Goal: Feedback & Contribution: Submit feedback/report problem

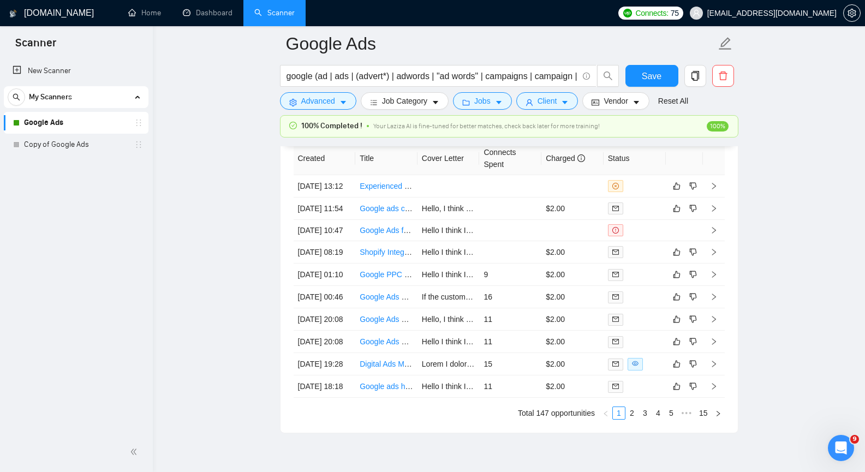
scroll to position [2756, 0]
click at [713, 234] on icon "right" at bounding box center [714, 231] width 8 height 8
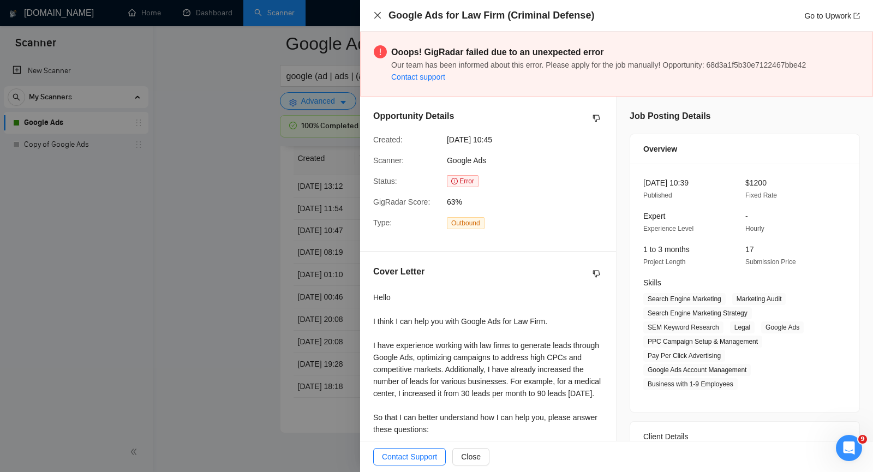
click at [378, 17] on icon "close" at bounding box center [377, 15] width 9 height 9
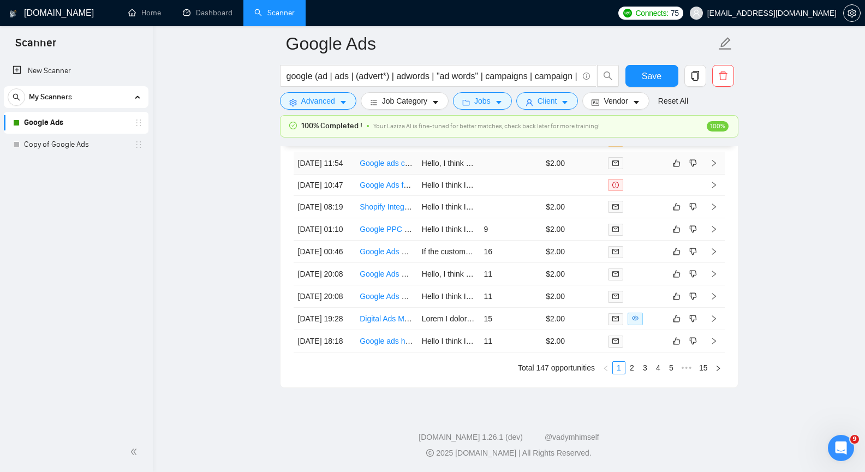
scroll to position [2912, 0]
click at [632, 367] on link "2" at bounding box center [632, 368] width 12 height 12
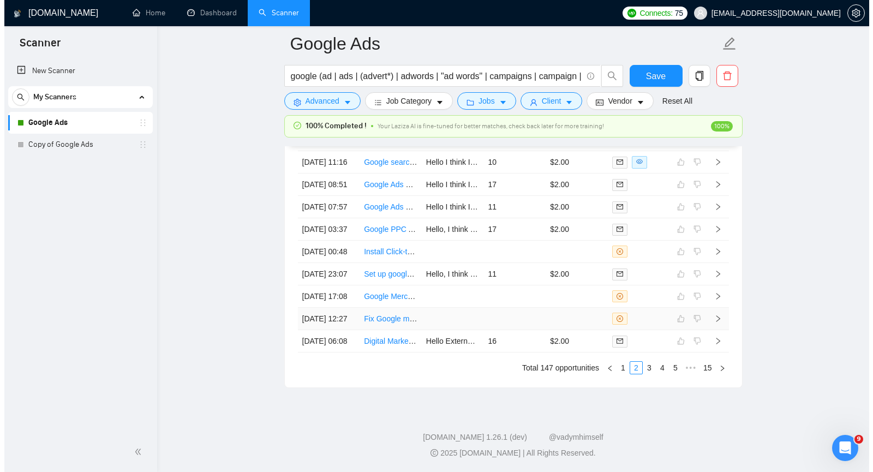
scroll to position [2749, 0]
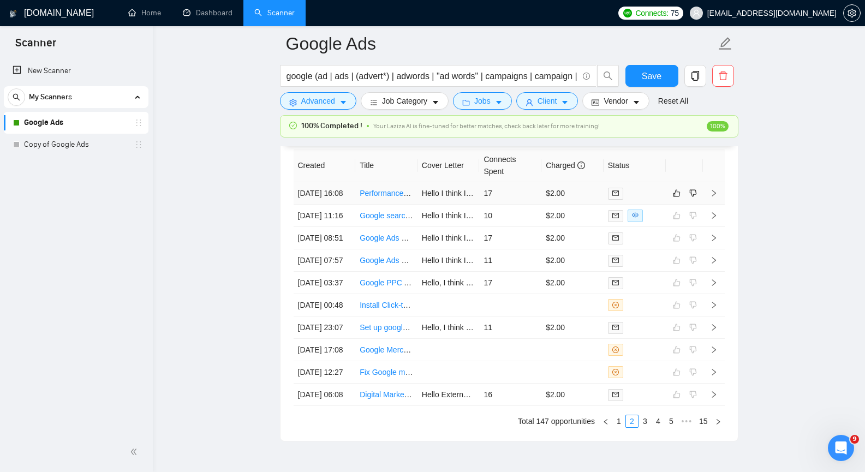
click at [716, 197] on icon "right" at bounding box center [714, 193] width 8 height 8
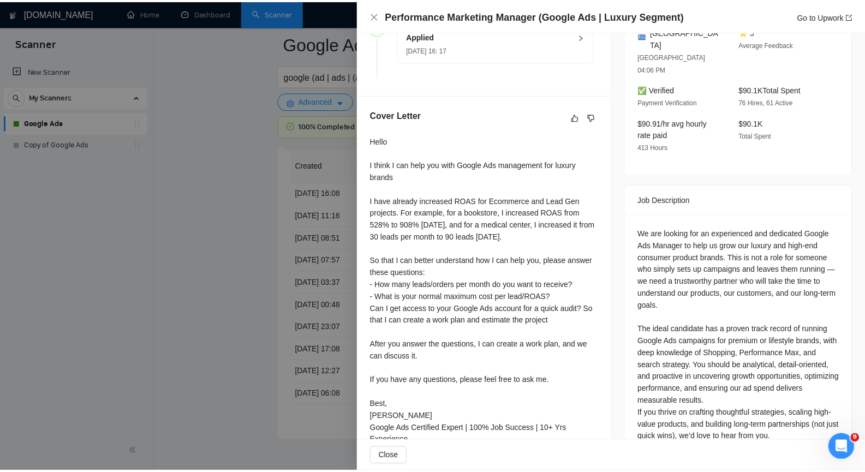
scroll to position [367, 0]
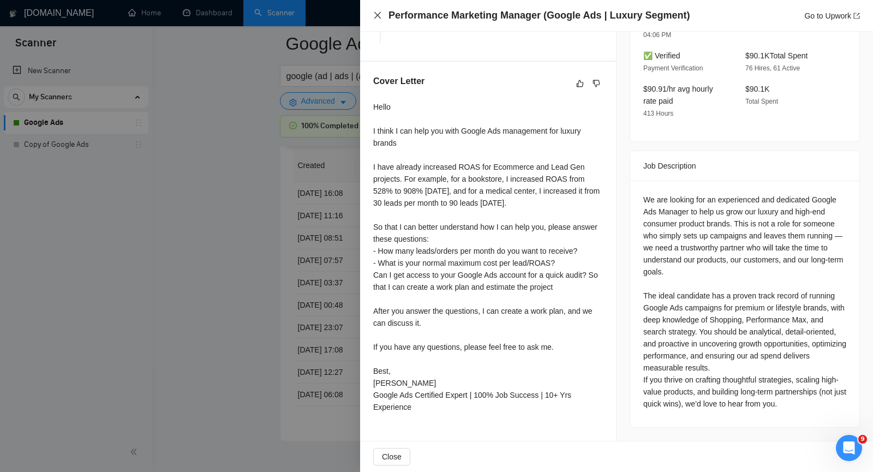
click at [377, 14] on icon "close" at bounding box center [377, 15] width 9 height 9
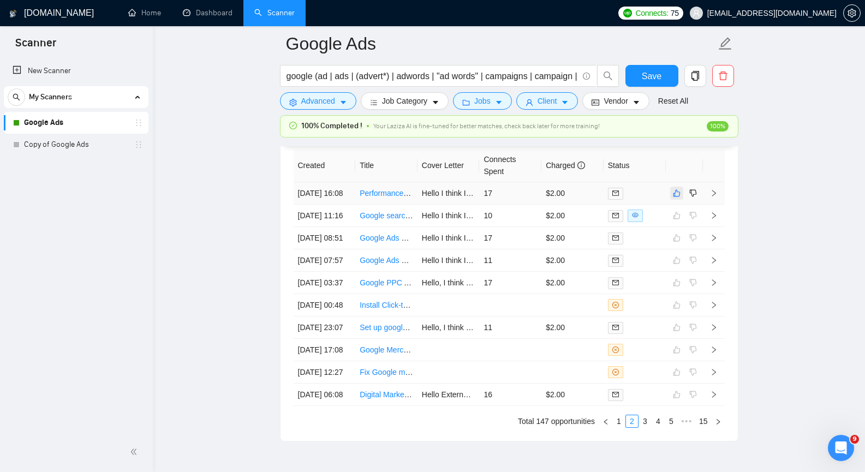
click at [672, 196] on button "button" at bounding box center [676, 193] width 13 height 13
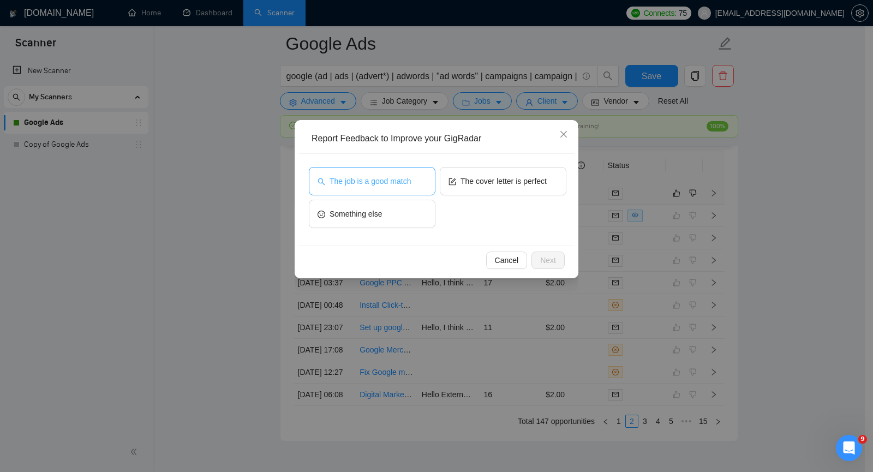
click at [378, 184] on span "The job is a good match" at bounding box center [370, 181] width 81 height 12
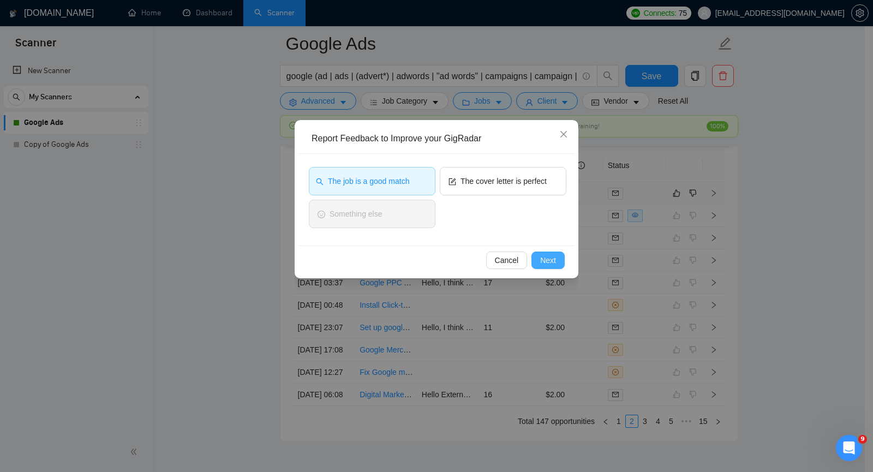
click at [556, 260] on span "Next" at bounding box center [548, 260] width 16 height 12
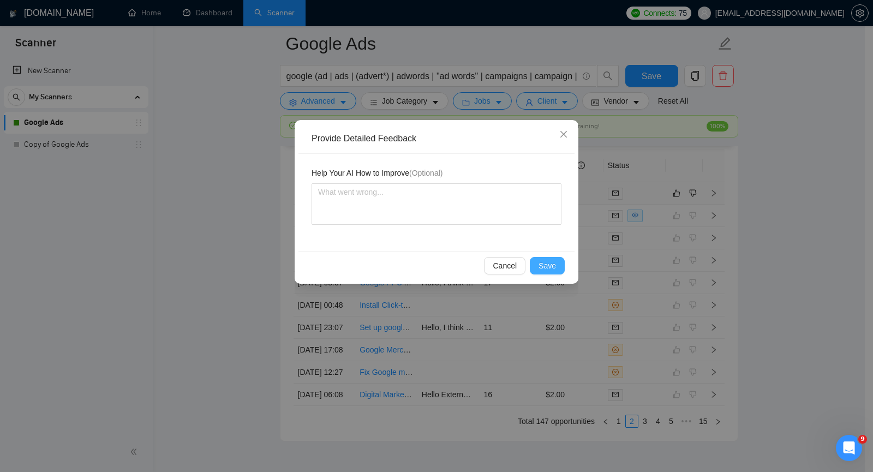
click at [555, 263] on span "Save" at bounding box center [547, 266] width 17 height 12
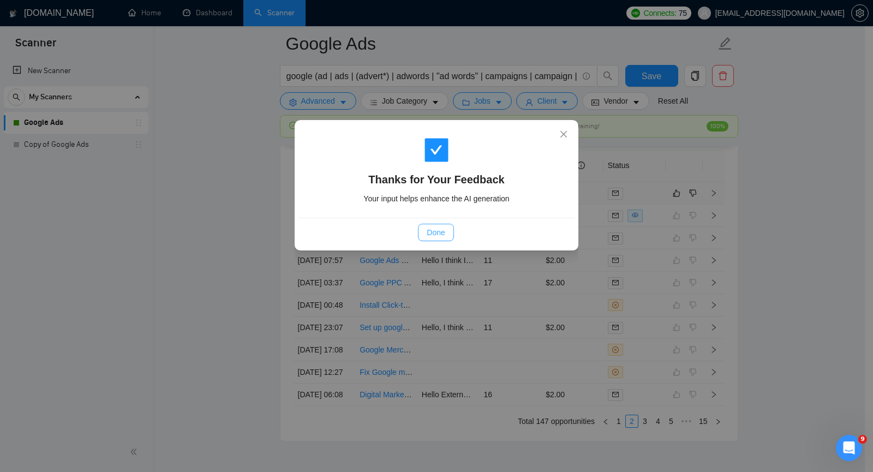
click at [443, 229] on span "Done" at bounding box center [436, 233] width 18 height 12
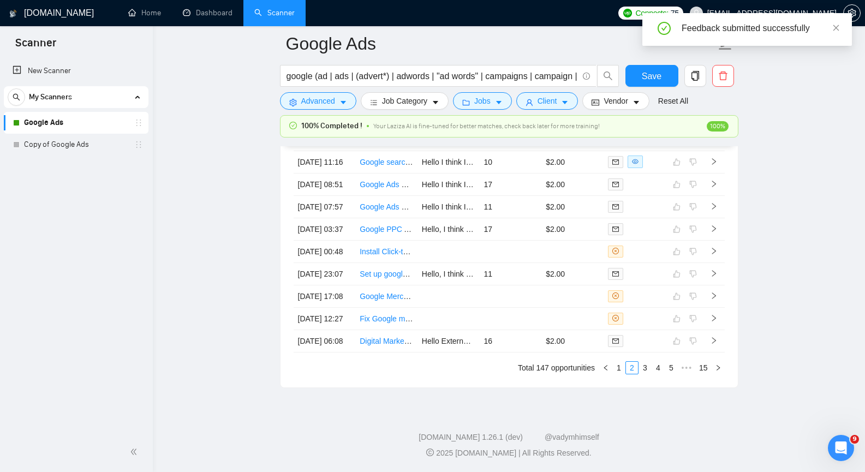
scroll to position [2818, 0]
click at [619, 374] on link "1" at bounding box center [619, 368] width 12 height 12
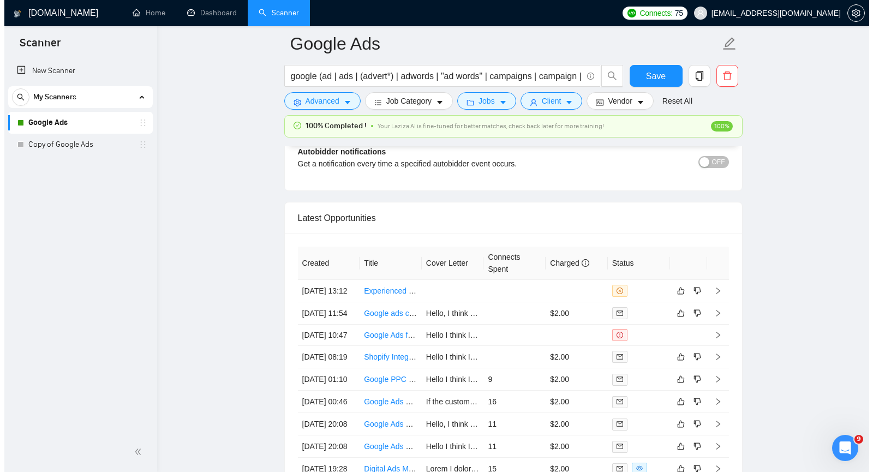
scroll to position [2654, 0]
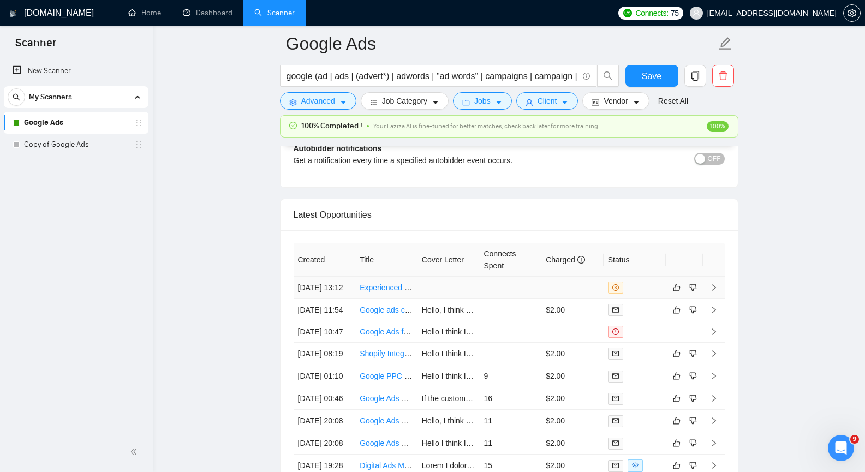
click at [713, 292] on icon "right" at bounding box center [714, 288] width 8 height 8
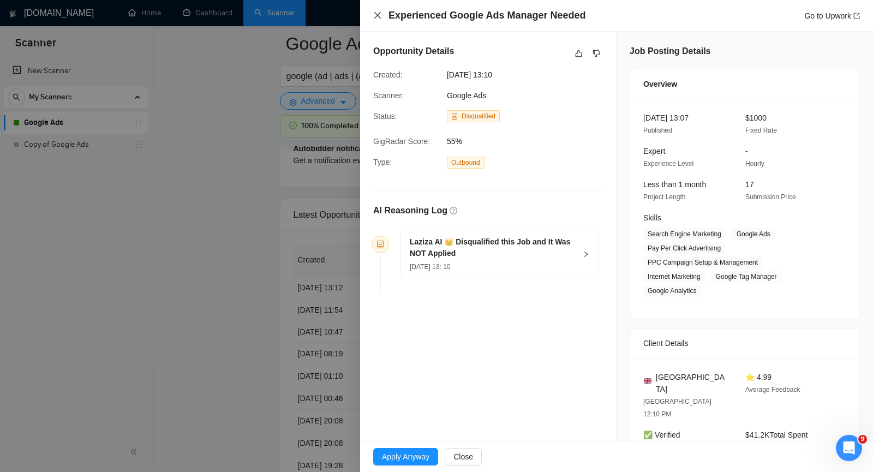
click at [379, 15] on icon "close" at bounding box center [377, 15] width 9 height 9
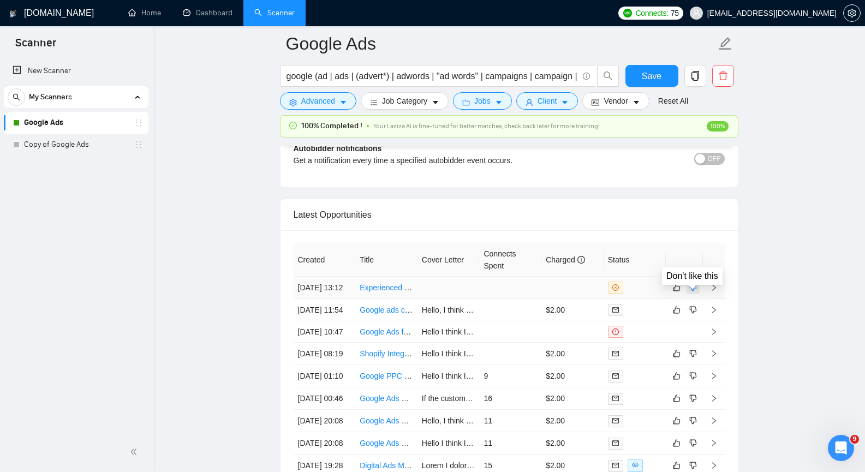
click at [692, 292] on icon "dislike" at bounding box center [693, 287] width 8 height 9
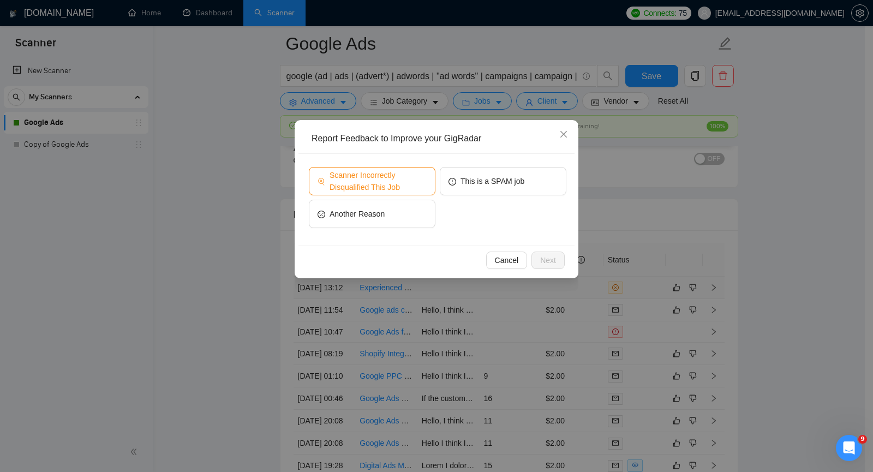
click at [418, 184] on span "Scanner Incorrectly Disqualified This Job" at bounding box center [378, 181] width 97 height 24
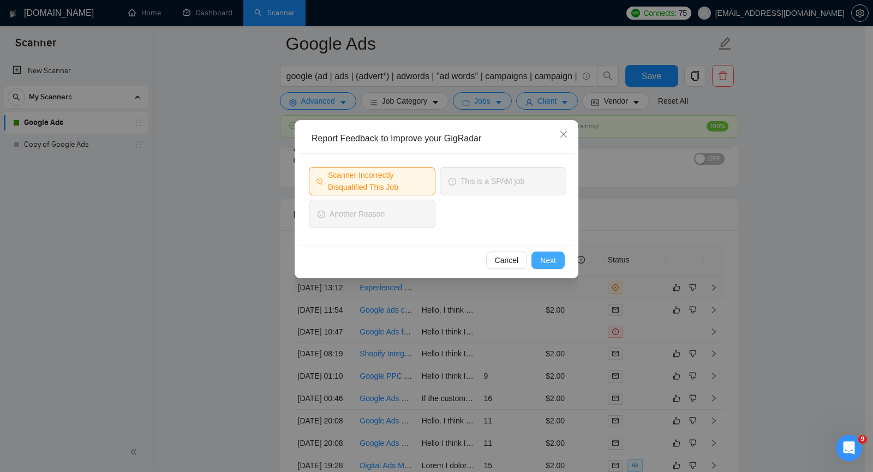
click at [557, 260] on button "Next" at bounding box center [548, 260] width 33 height 17
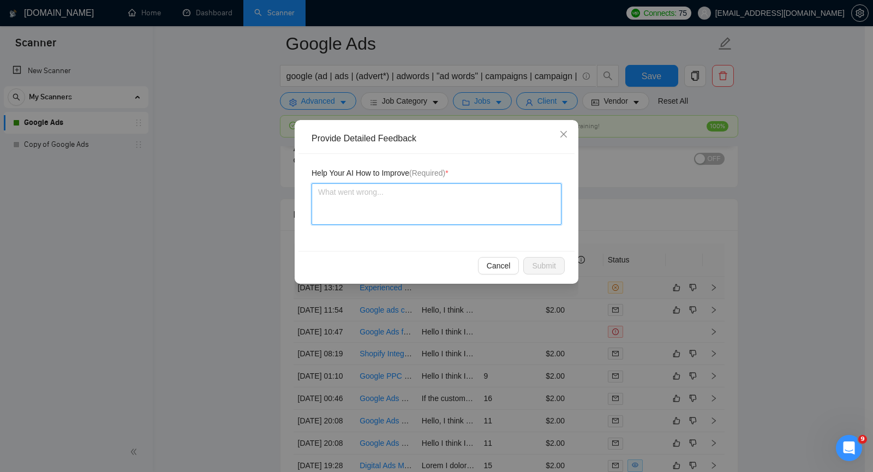
click at [429, 212] on textarea at bounding box center [437, 203] width 250 height 41
paste textarea "The client did not explicitly state that he wanted to use Google Ads, but in fa…"
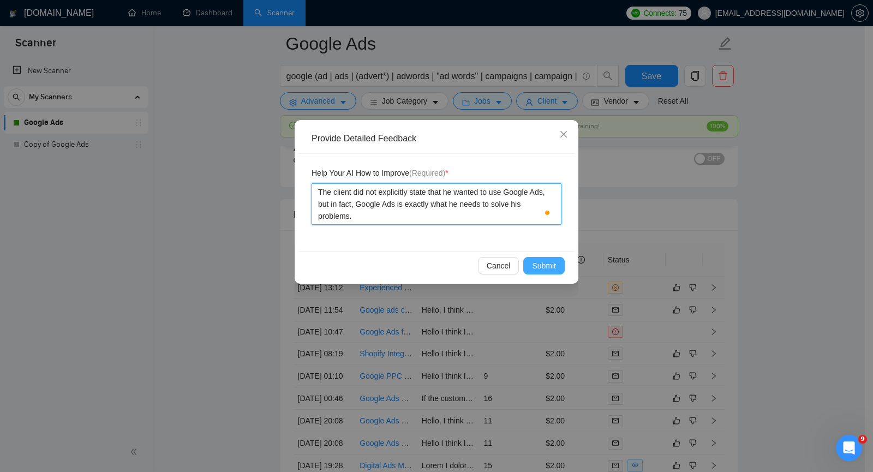
type textarea "The client did not explicitly state that he wanted to use Google Ads, but in fa…"
click at [541, 267] on span "Submit" at bounding box center [544, 266] width 24 height 12
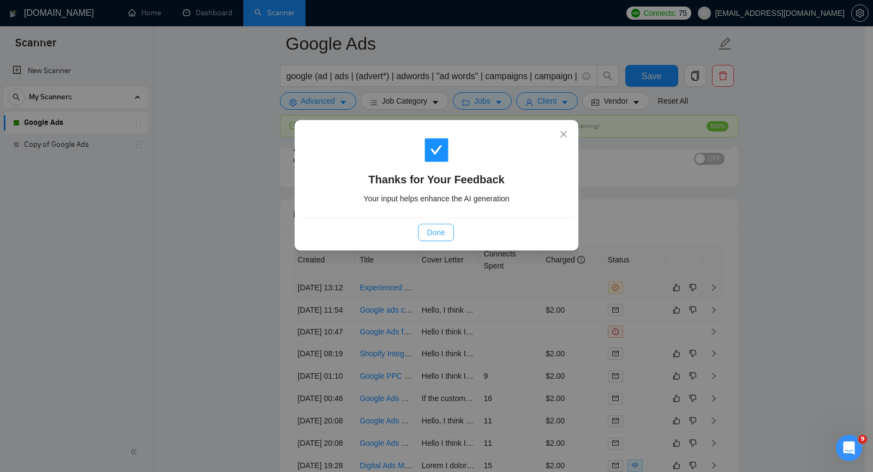
click at [442, 230] on span "Done" at bounding box center [436, 233] width 18 height 12
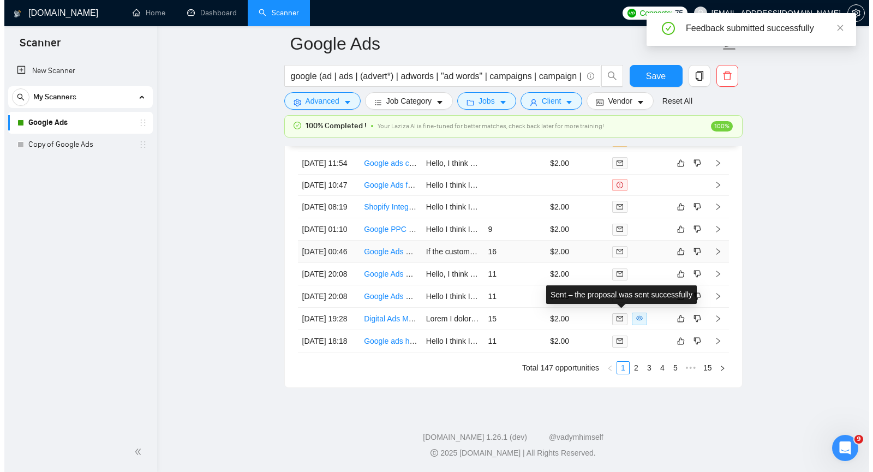
scroll to position [2872, 0]
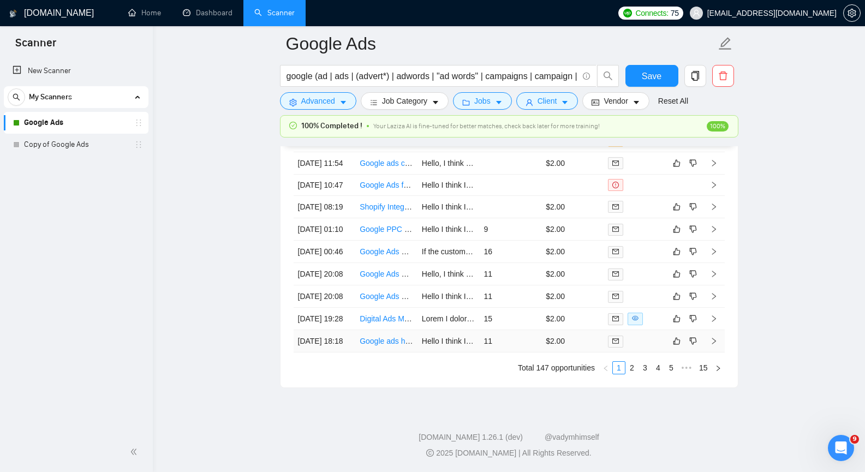
click at [716, 345] on icon "right" at bounding box center [714, 341] width 8 height 8
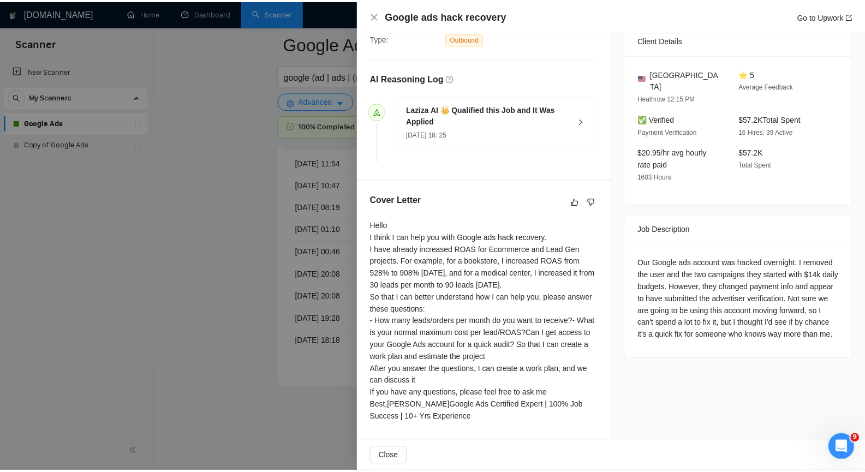
scroll to position [261, 0]
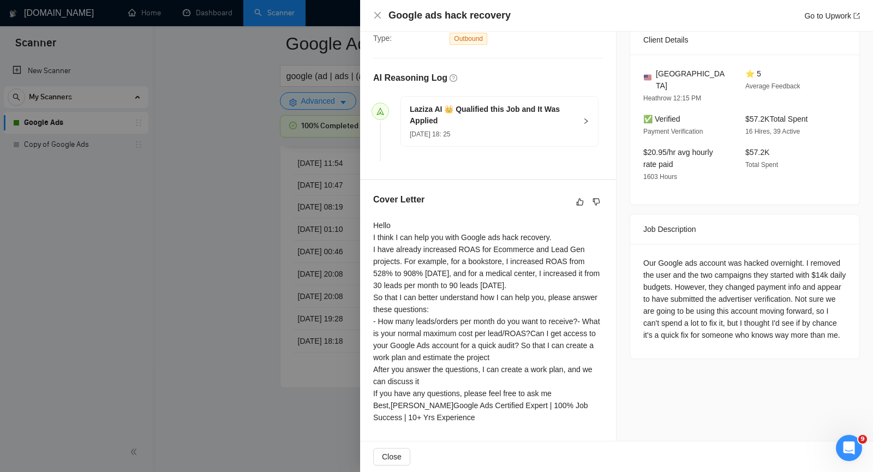
click at [723, 11] on div "Google ads hack recovery Go to Upwork" at bounding box center [625, 16] width 472 height 14
click at [377, 15] on icon "close" at bounding box center [377, 15] width 9 height 9
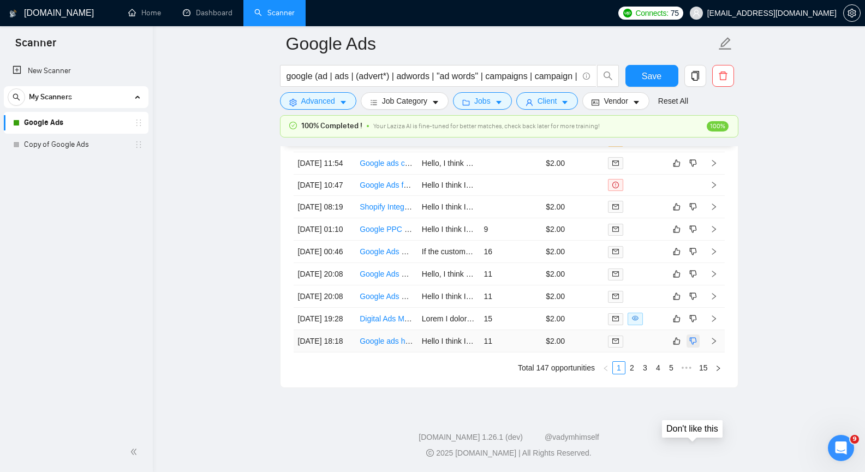
click at [695, 346] on icon "dislike" at bounding box center [693, 341] width 8 height 9
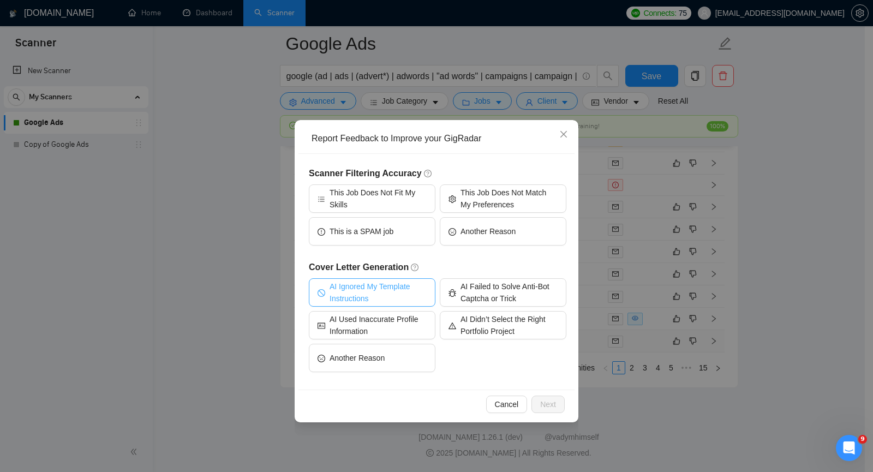
click at [401, 296] on span "AI Ignored My Template Instructions" at bounding box center [378, 293] width 97 height 24
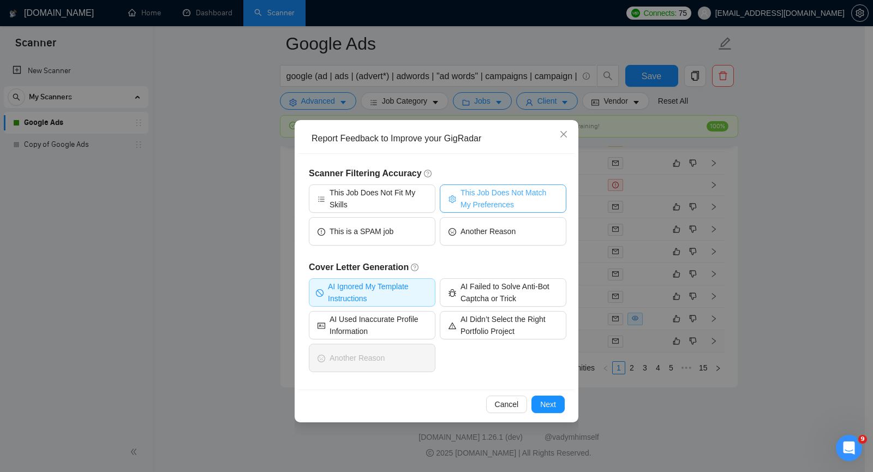
click at [476, 200] on span "This Job Does Not Match My Preferences" at bounding box center [509, 199] width 97 height 24
click at [562, 403] on button "Next" at bounding box center [548, 404] width 33 height 17
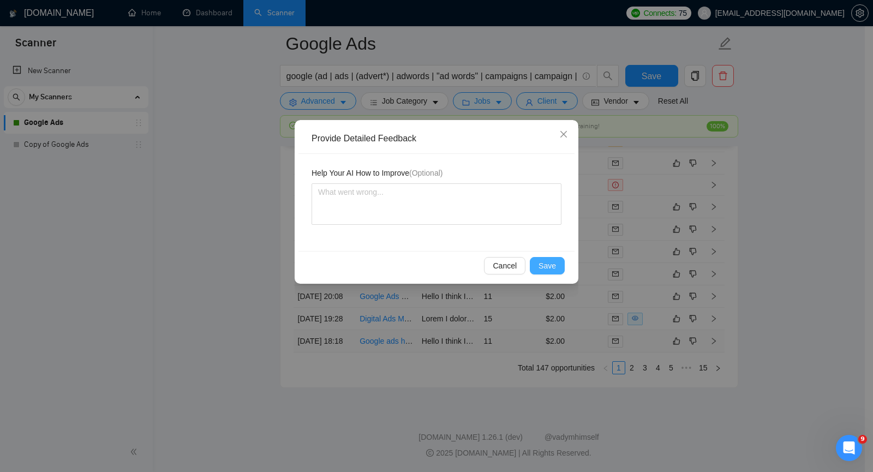
click at [547, 263] on span "Save" at bounding box center [547, 266] width 17 height 12
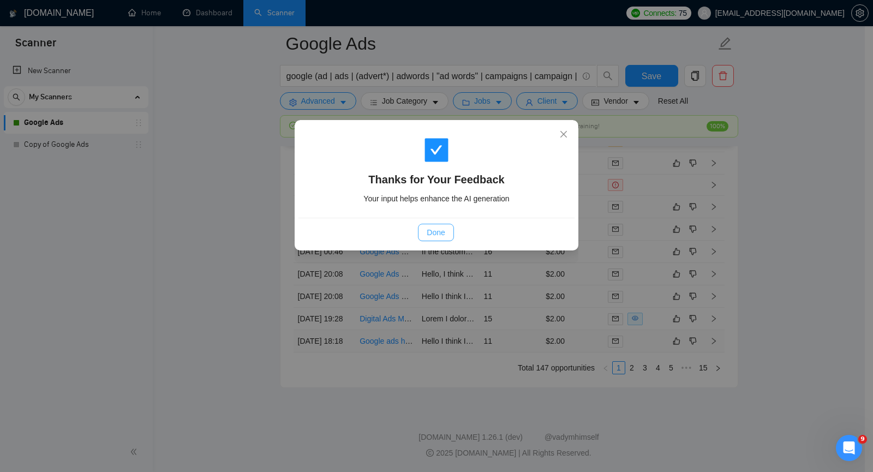
click at [444, 230] on span "Done" at bounding box center [436, 233] width 18 height 12
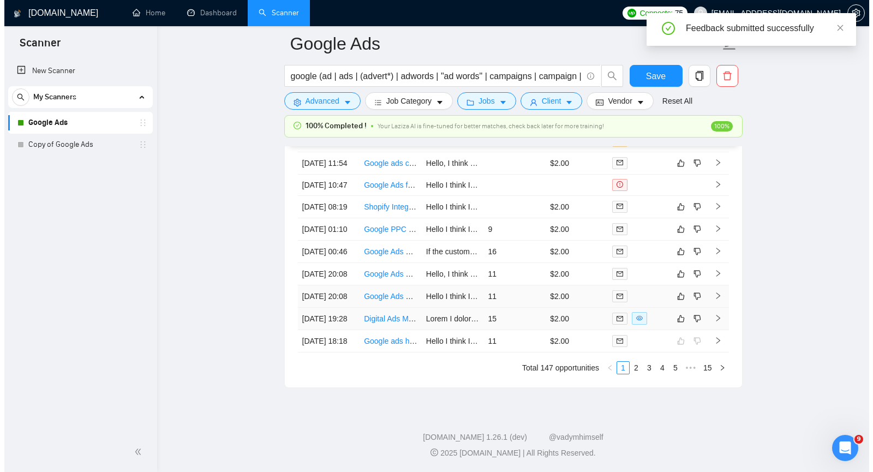
scroll to position [2872, 0]
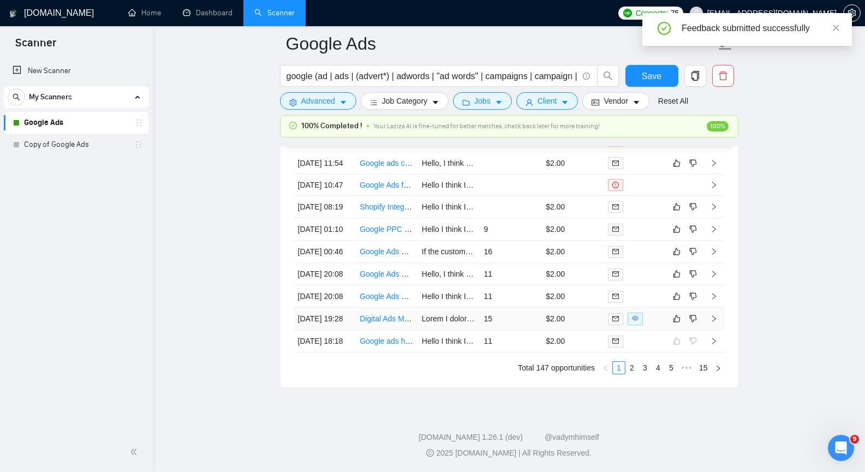
click at [714, 323] on icon "right" at bounding box center [714, 319] width 8 height 8
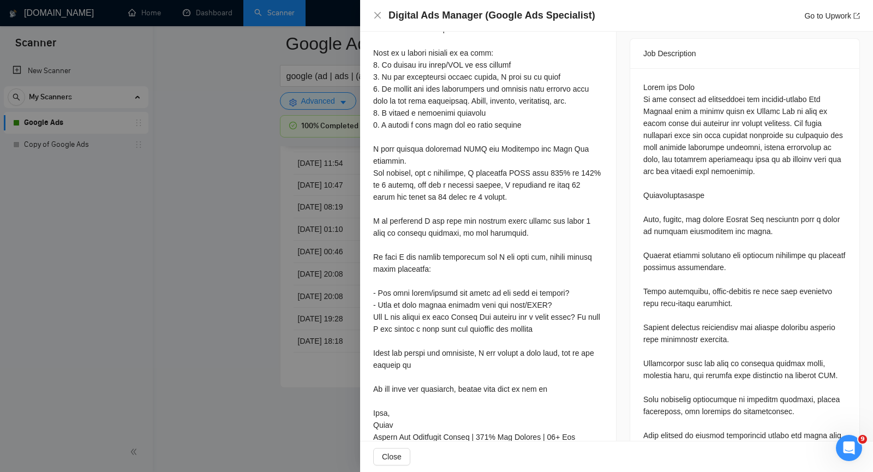
scroll to position [534, 0]
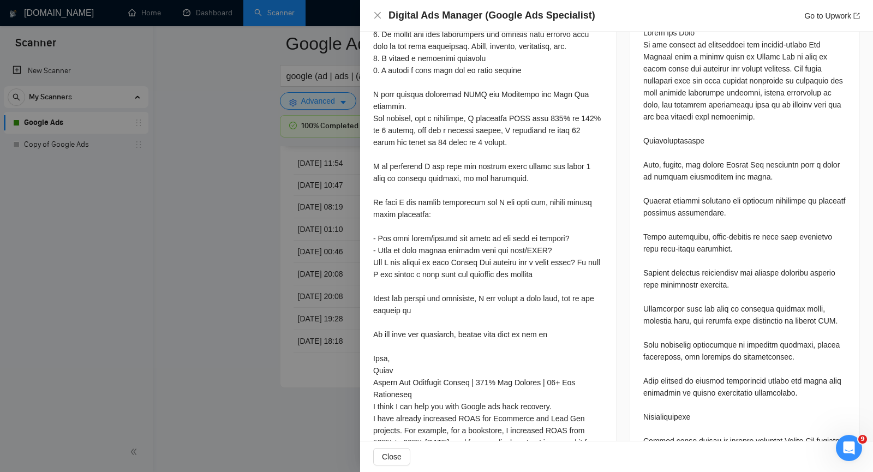
click at [651, 186] on div at bounding box center [745, 417] width 203 height 781
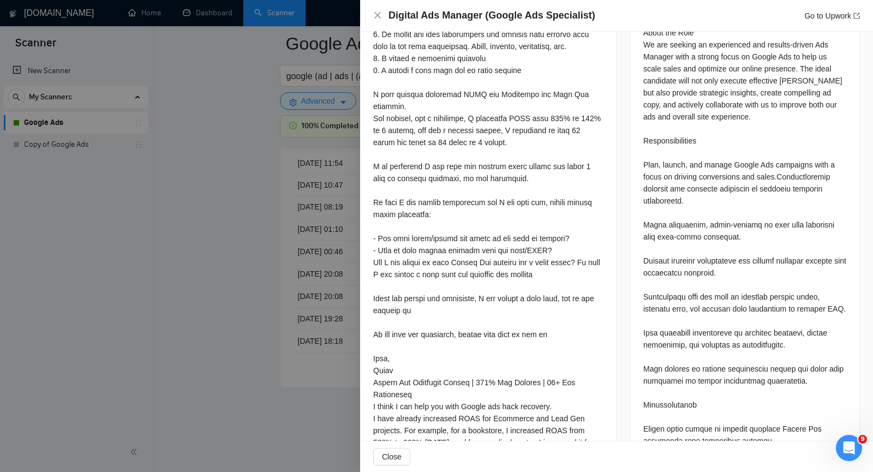
click at [777, 181] on wtf "Conduct" at bounding box center [791, 177] width 28 height 9
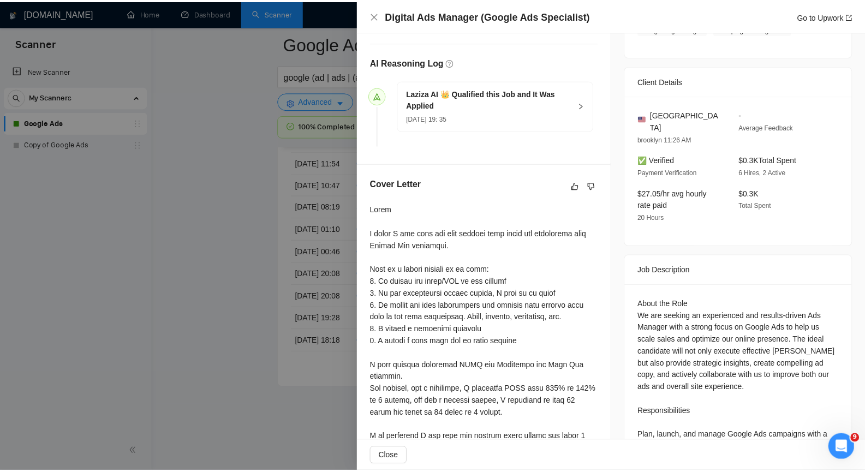
scroll to position [263, 0]
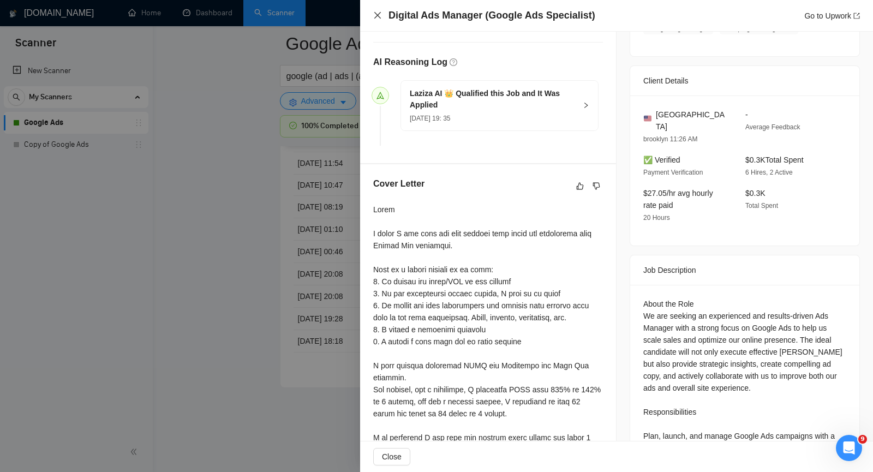
click at [377, 11] on icon "close" at bounding box center [377, 15] width 9 height 9
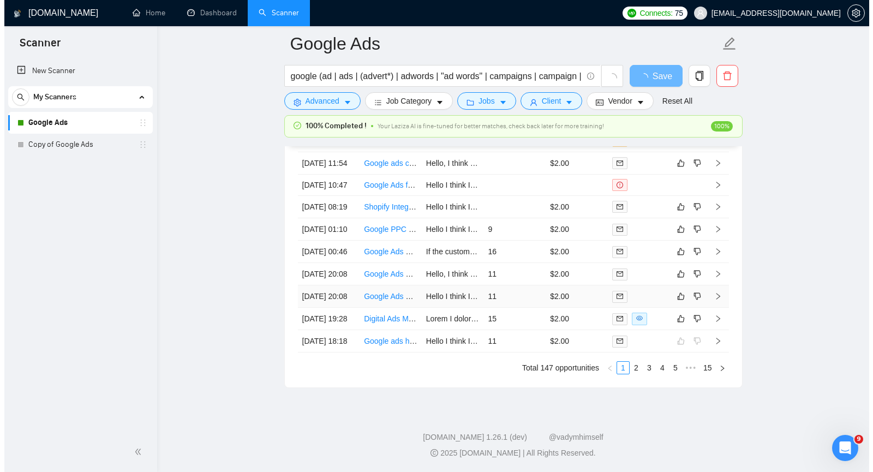
scroll to position [2811, 0]
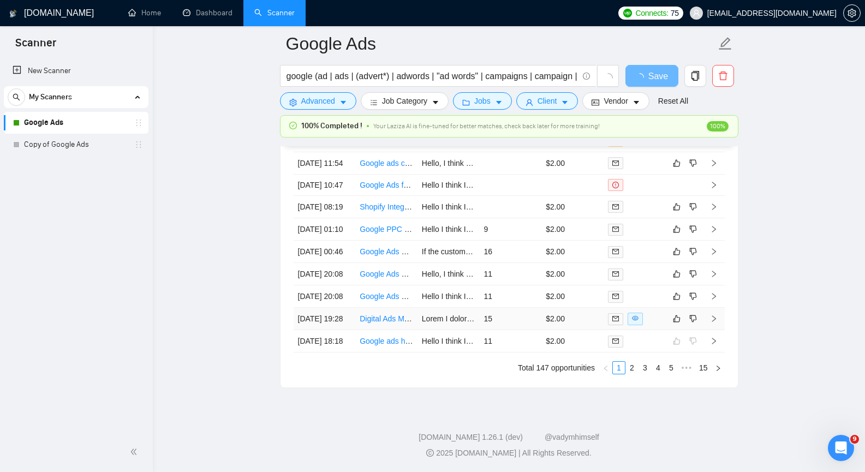
click at [713, 315] on icon "right" at bounding box center [714, 319] width 8 height 8
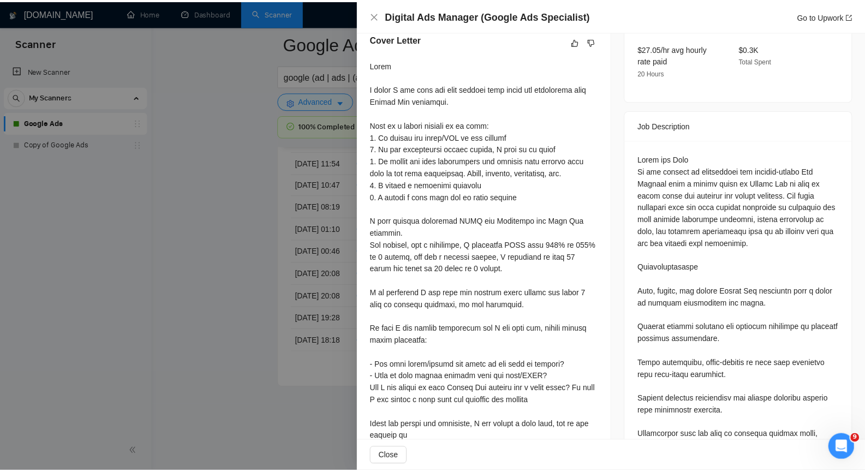
scroll to position [328, 0]
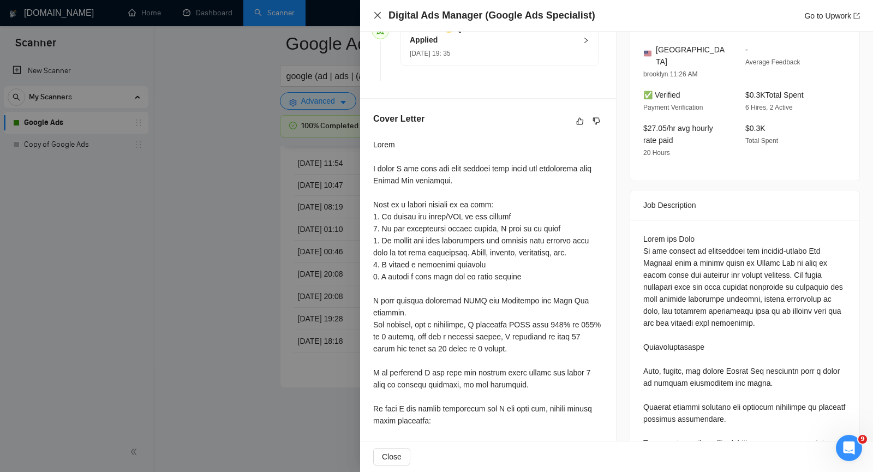
click at [380, 15] on icon "close" at bounding box center [377, 15] width 9 height 9
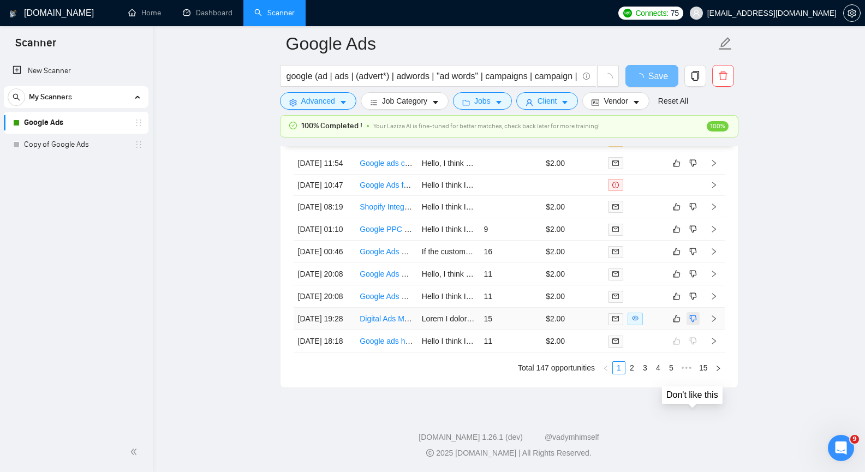
click at [694, 314] on icon "dislike" at bounding box center [693, 318] width 8 height 9
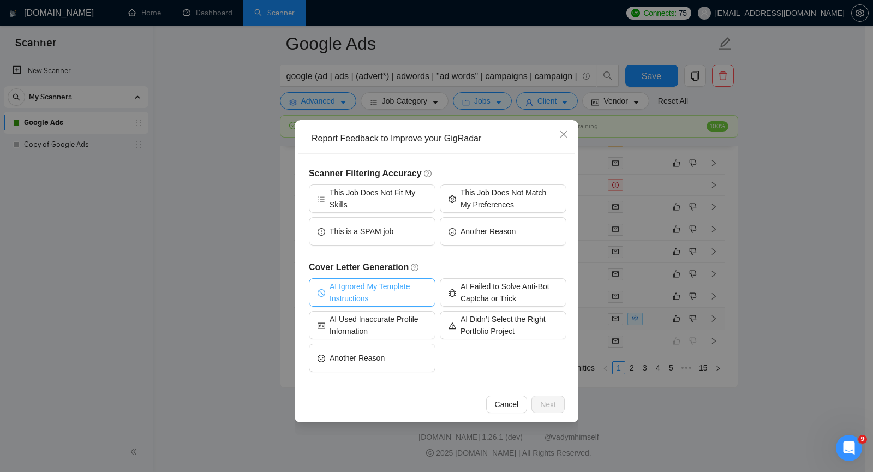
click at [377, 292] on span "AI Ignored My Template Instructions" at bounding box center [378, 293] width 97 height 24
click at [547, 403] on span "Next" at bounding box center [548, 404] width 16 height 12
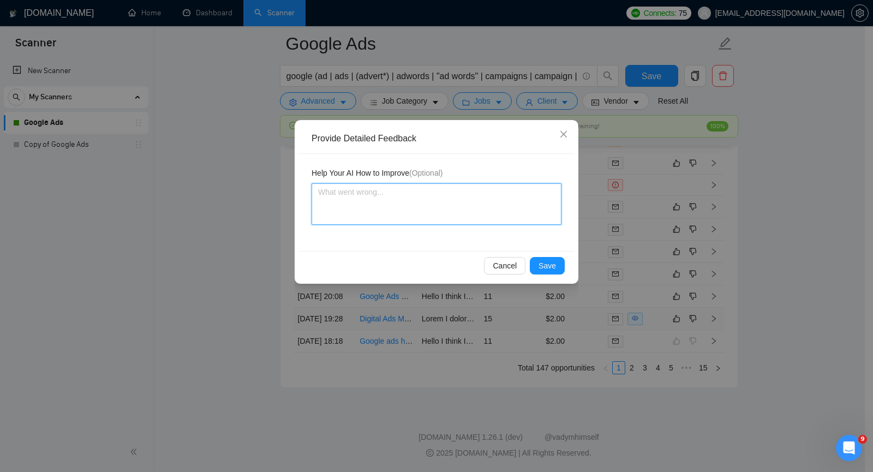
click at [341, 202] on textarea at bounding box center [437, 203] width 250 height 41
paste textarea "The client did not ask about the work process. Therefore, there was no need to …"
type textarea "The client did not ask about the work process. Therefore, there was no need to …"
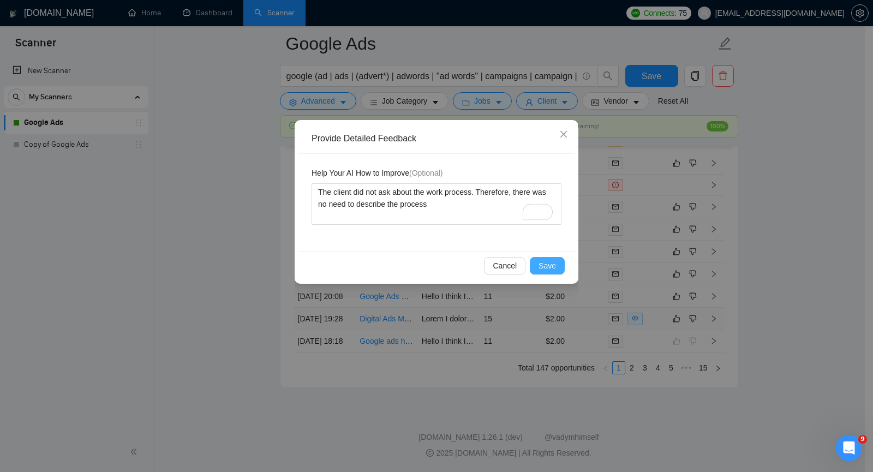
click at [557, 265] on button "Save" at bounding box center [547, 265] width 35 height 17
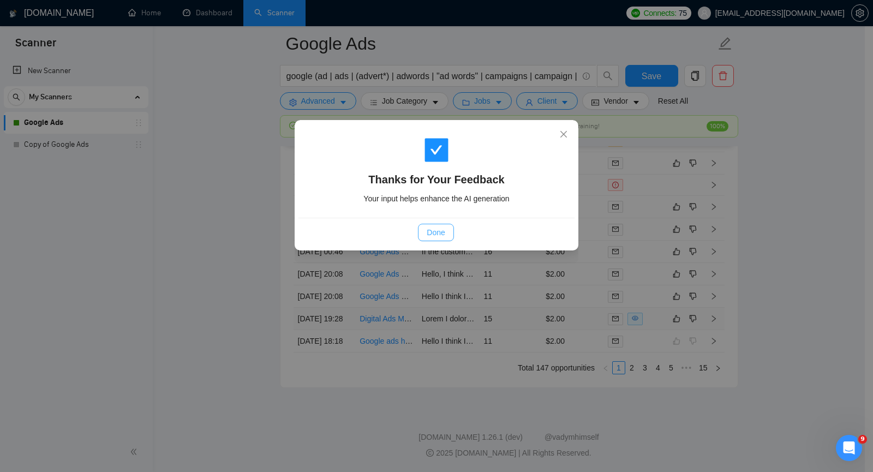
click at [425, 231] on button "Done" at bounding box center [435, 232] width 35 height 17
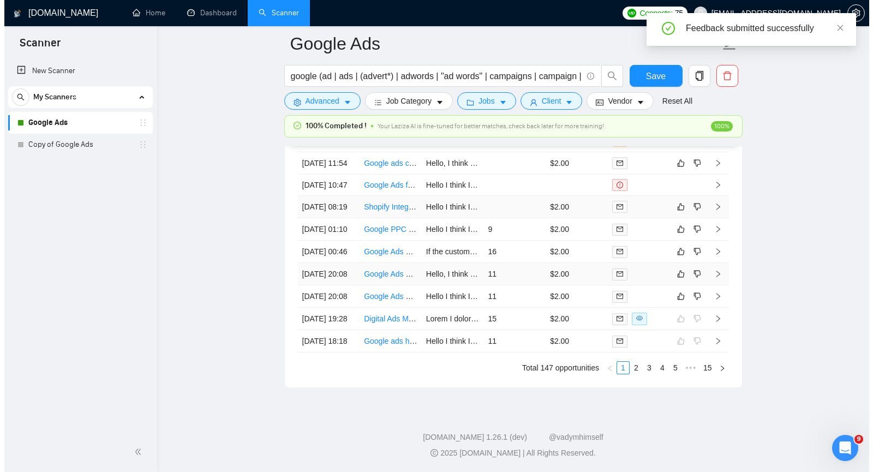
scroll to position [2811, 0]
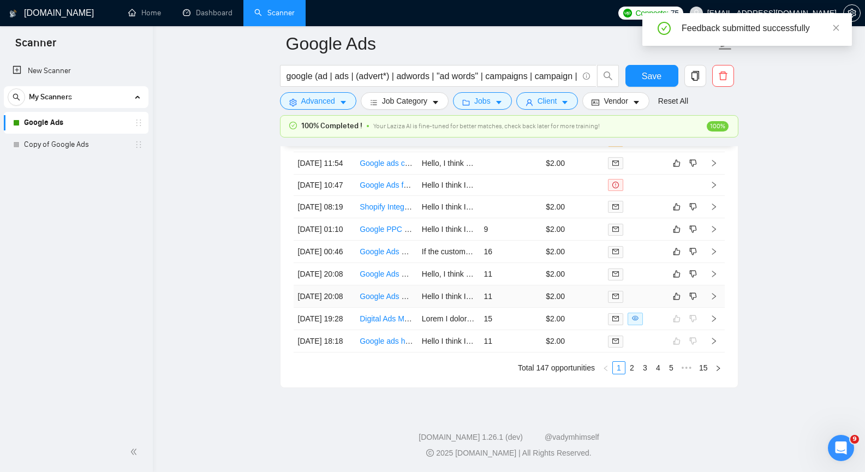
click at [714, 300] on icon "right" at bounding box center [714, 296] width 4 height 7
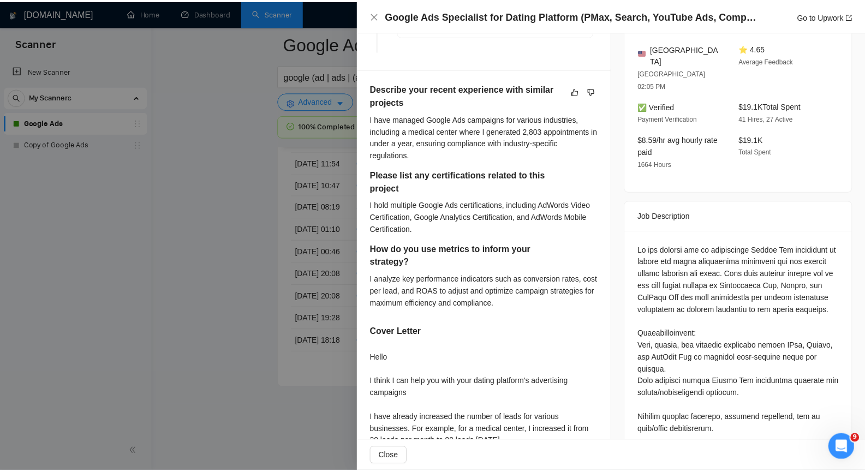
scroll to position [328, 0]
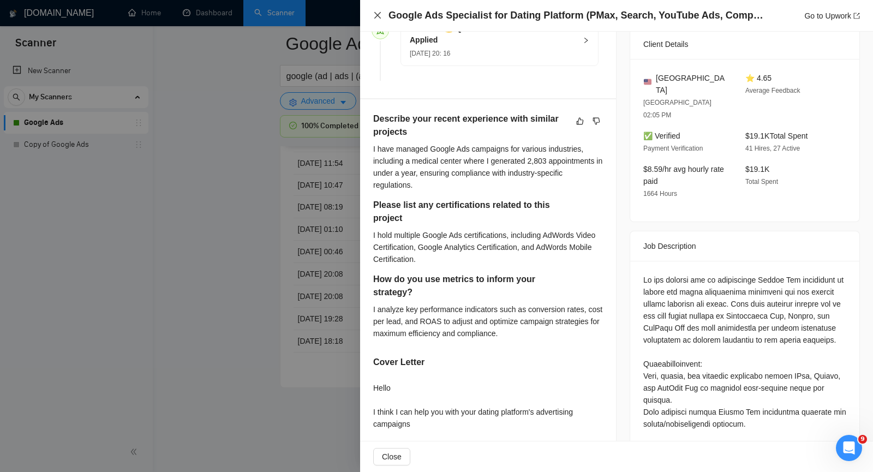
click at [379, 17] on icon "close" at bounding box center [377, 15] width 7 height 7
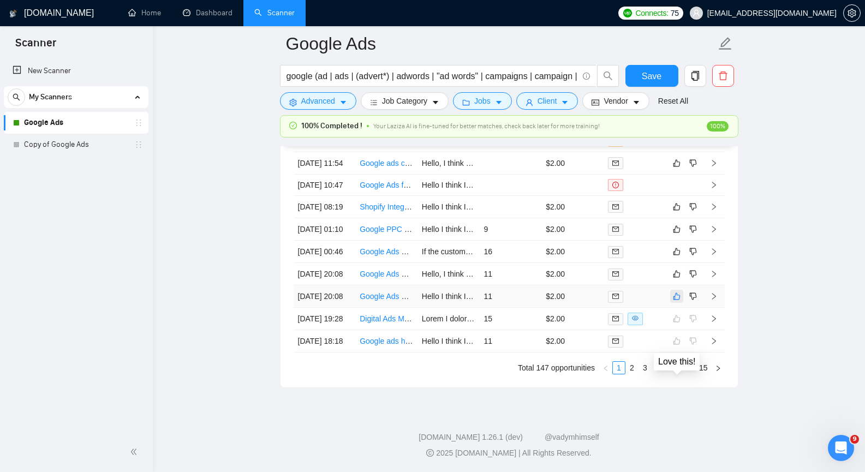
click at [677, 301] on icon "like" at bounding box center [677, 296] width 8 height 9
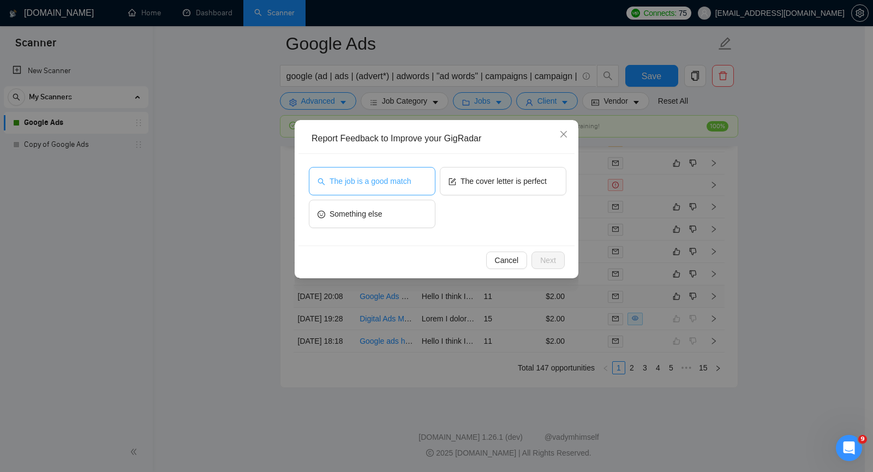
click at [376, 187] on span "The job is a good match" at bounding box center [370, 181] width 81 height 12
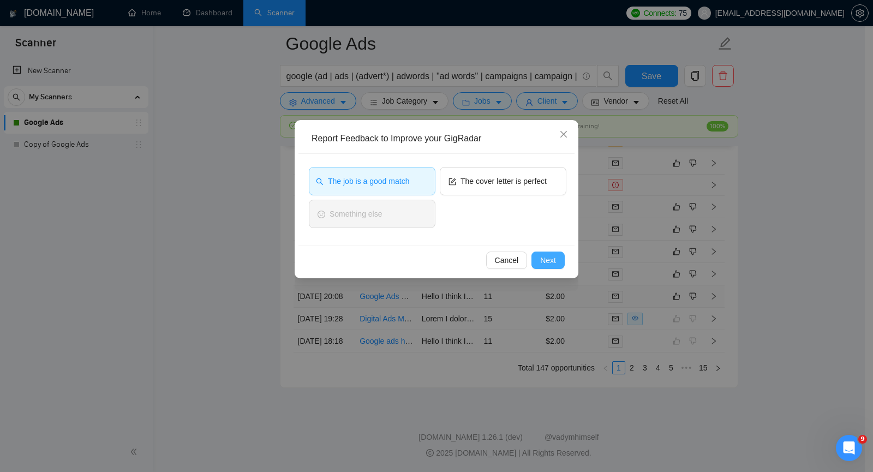
click at [543, 262] on span "Next" at bounding box center [548, 260] width 16 height 12
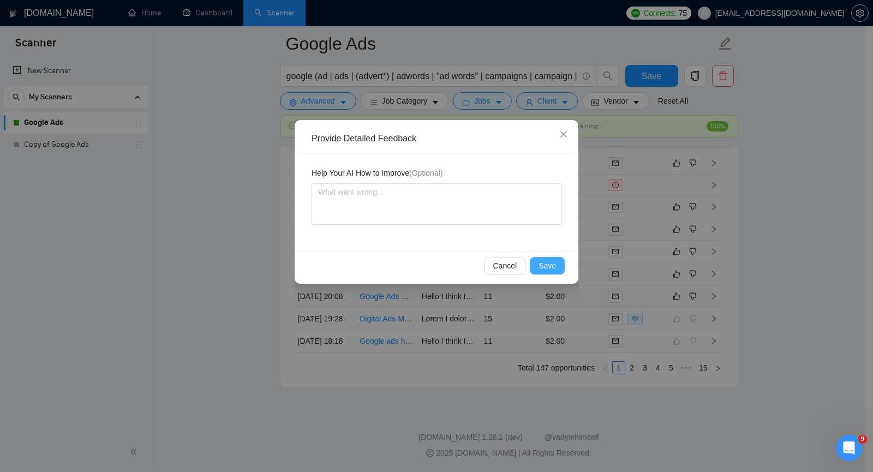
click at [543, 262] on span "Save" at bounding box center [547, 266] width 17 height 12
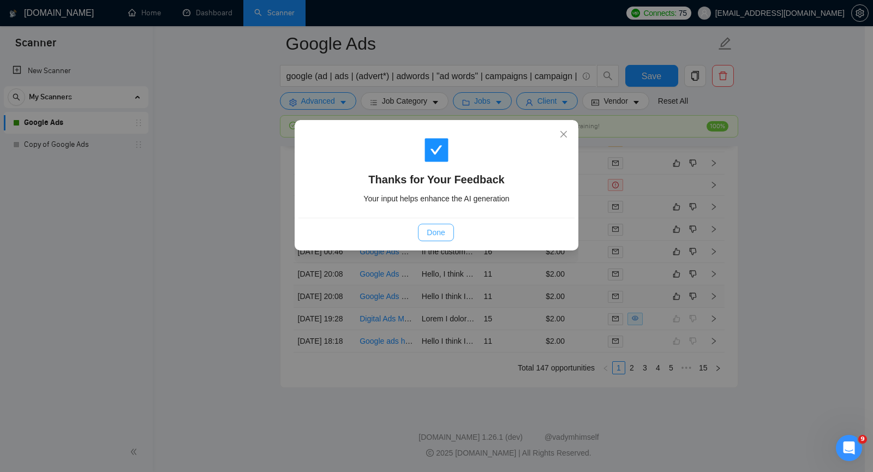
click at [442, 235] on span "Done" at bounding box center [436, 233] width 18 height 12
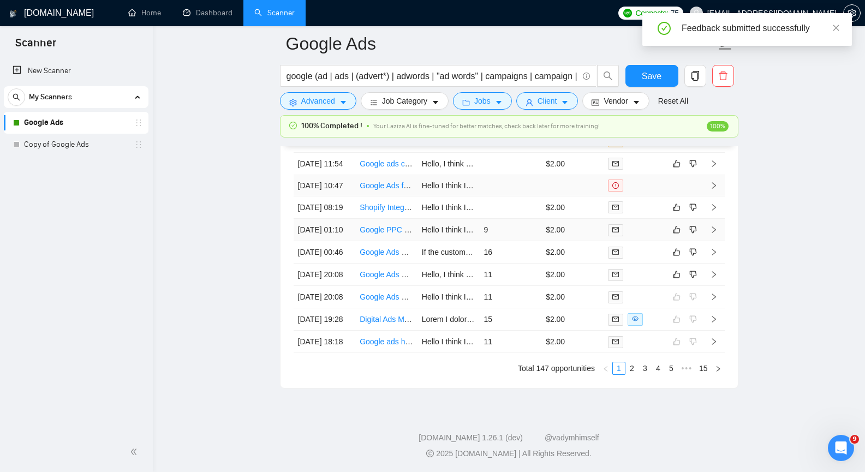
scroll to position [2811, 0]
click at [713, 278] on icon "right" at bounding box center [714, 274] width 8 height 8
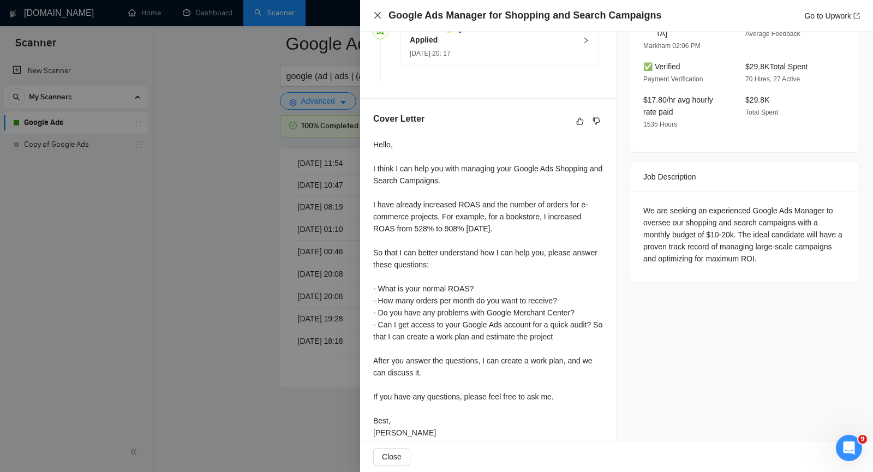
click at [377, 12] on icon "close" at bounding box center [377, 15] width 9 height 9
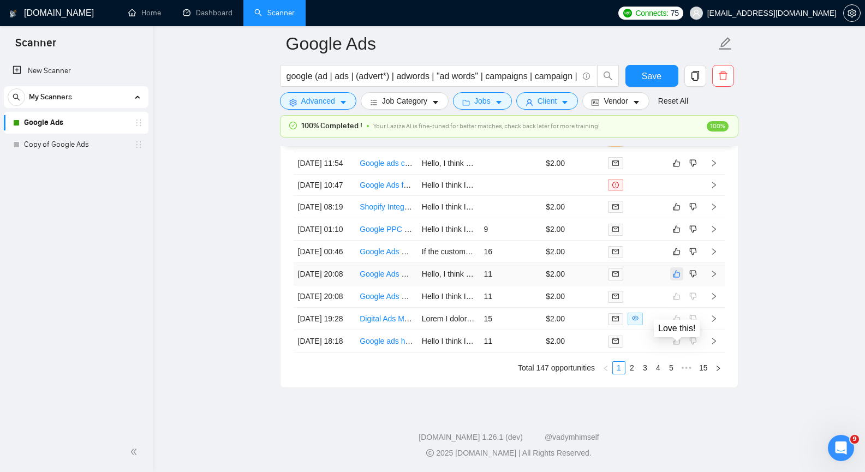
click at [677, 278] on icon "like" at bounding box center [677, 274] width 8 height 9
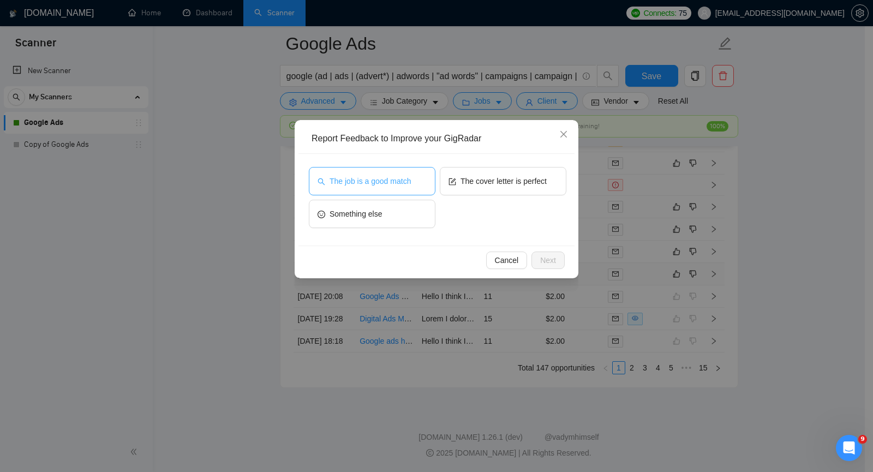
click at [400, 187] on button "The job is a good match" at bounding box center [372, 181] width 127 height 28
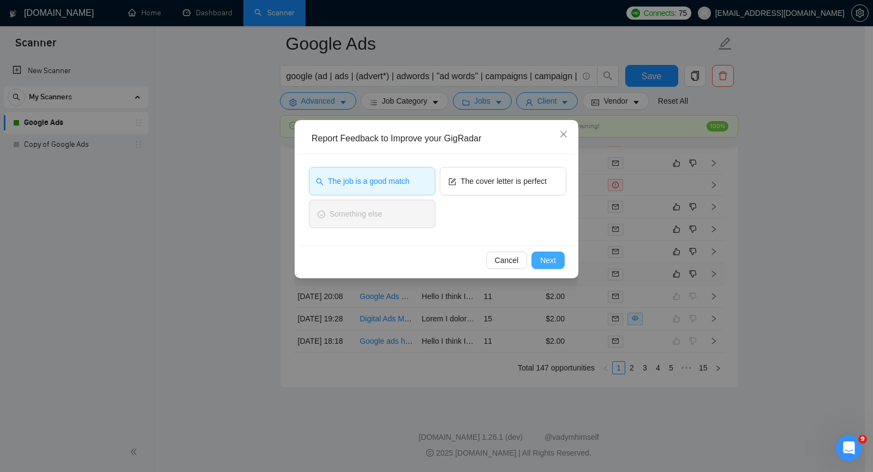
click at [542, 260] on span "Next" at bounding box center [548, 260] width 16 height 12
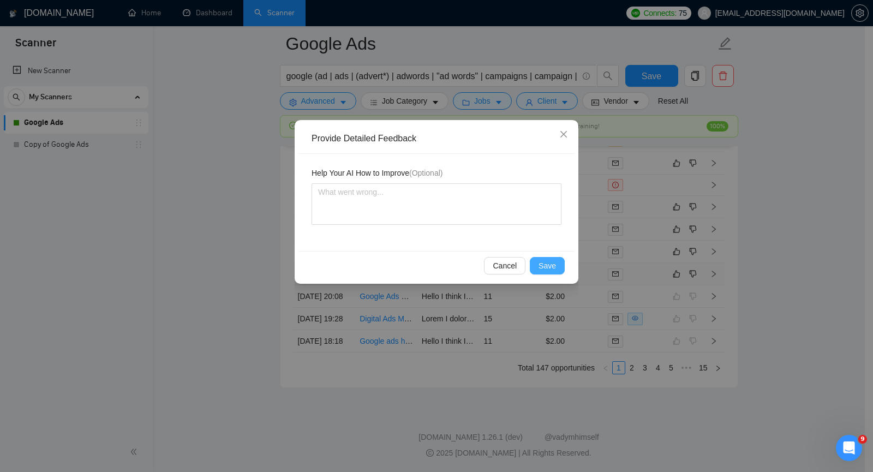
click at [545, 264] on span "Save" at bounding box center [547, 266] width 17 height 12
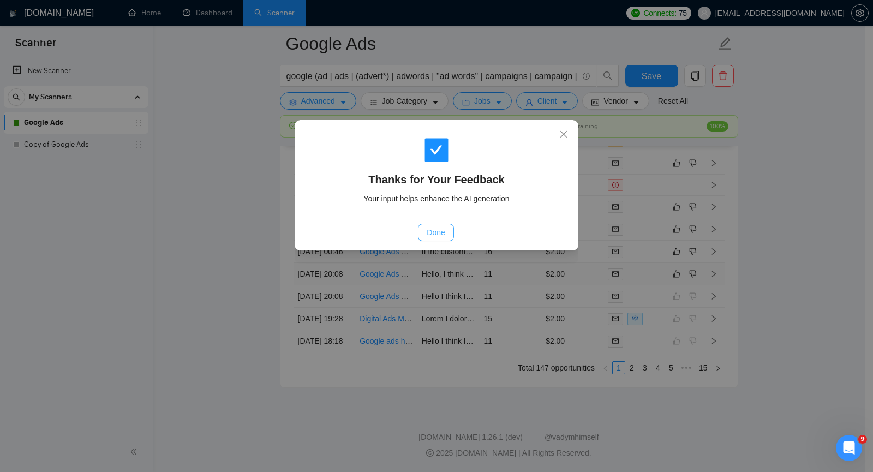
click at [437, 233] on span "Done" at bounding box center [436, 233] width 18 height 12
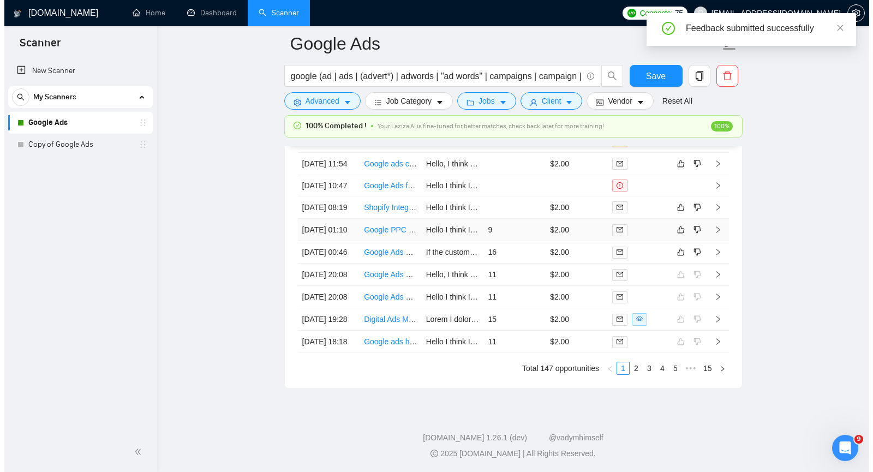
scroll to position [2811, 0]
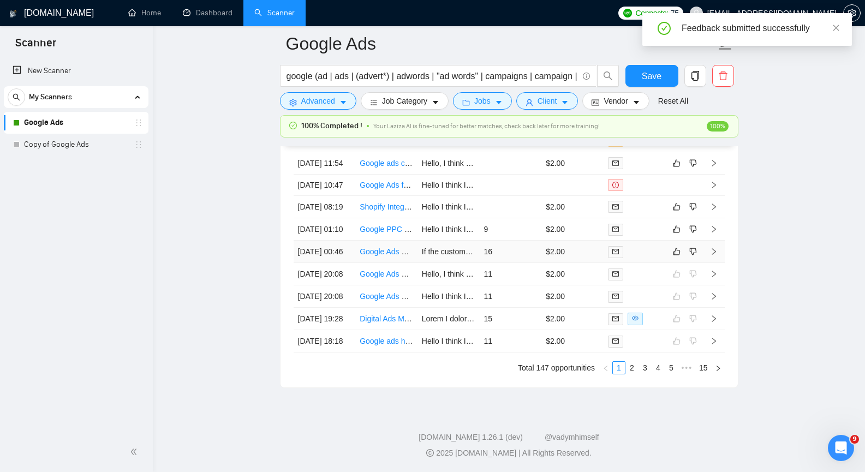
click at [713, 255] on icon "right" at bounding box center [714, 251] width 4 height 7
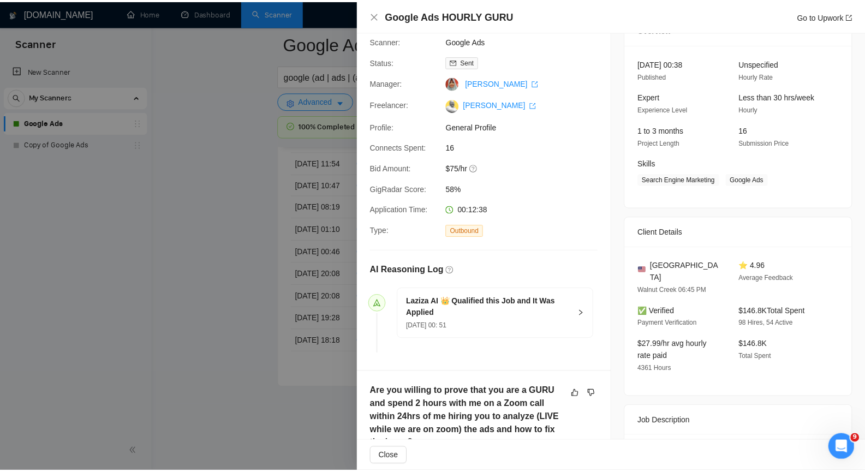
scroll to position [55, 0]
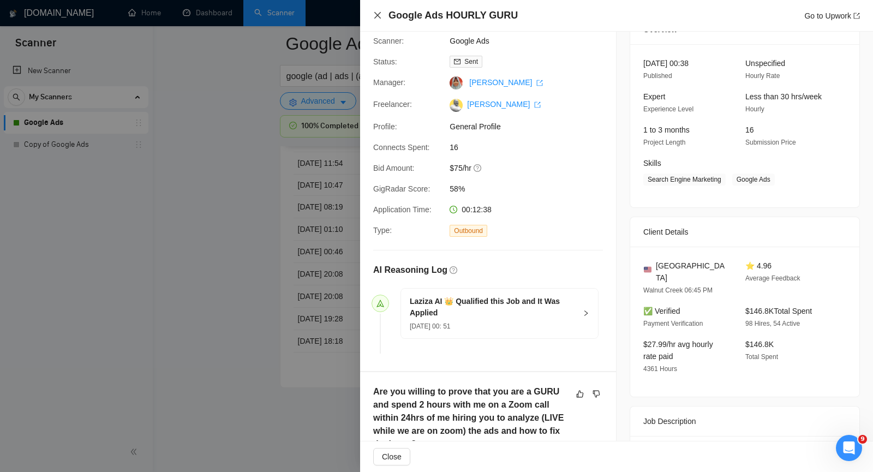
click at [376, 15] on icon "close" at bounding box center [377, 15] width 7 height 7
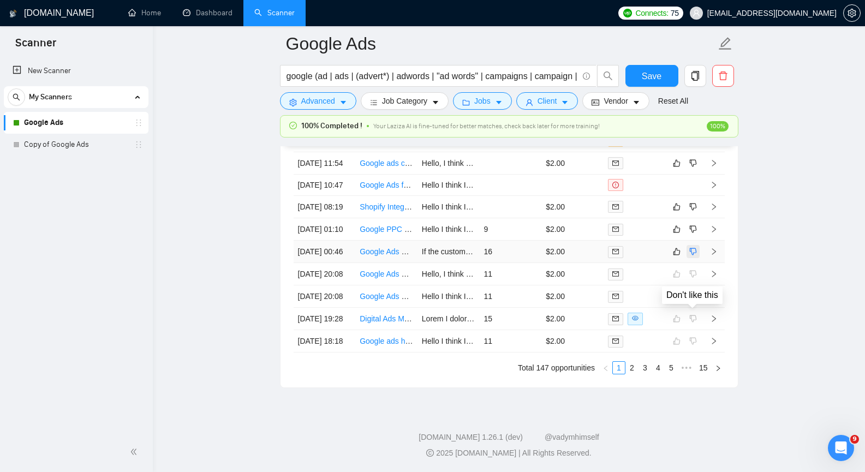
click at [689, 256] on icon "dislike" at bounding box center [693, 251] width 8 height 9
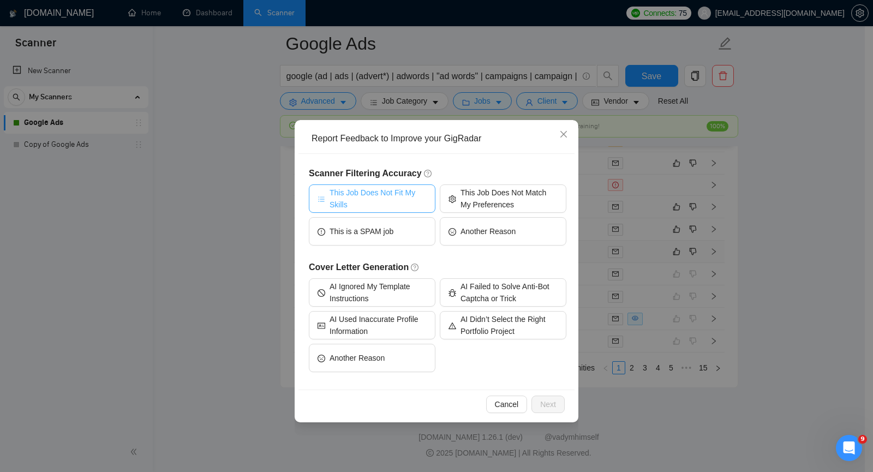
click at [400, 193] on span "This Job Does Not Fit My Skills" at bounding box center [378, 199] width 97 height 24
click at [548, 405] on span "Next" at bounding box center [548, 404] width 16 height 12
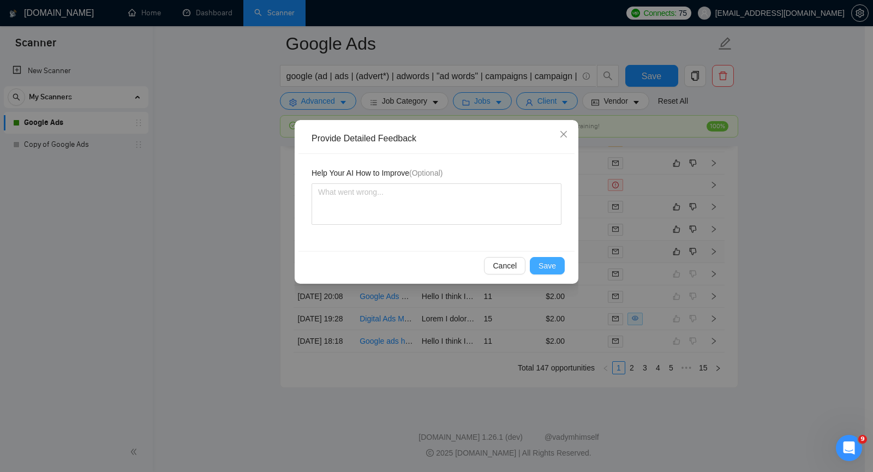
click at [548, 267] on span "Save" at bounding box center [547, 266] width 17 height 12
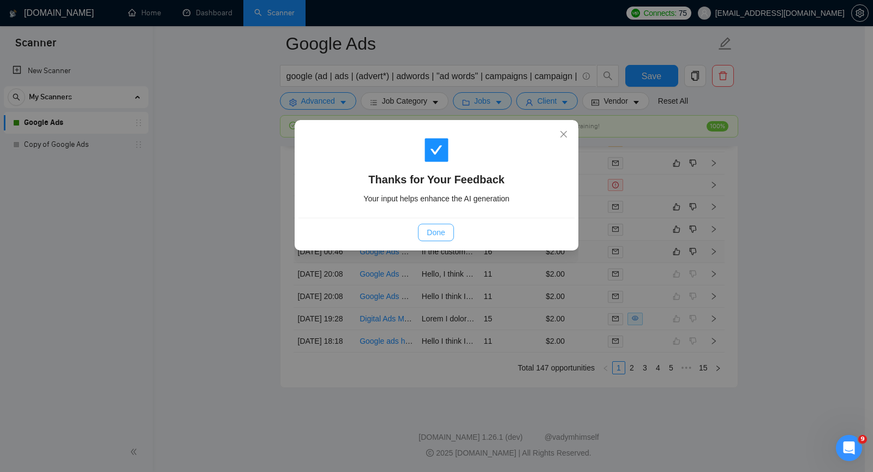
click at [438, 229] on span "Done" at bounding box center [436, 233] width 18 height 12
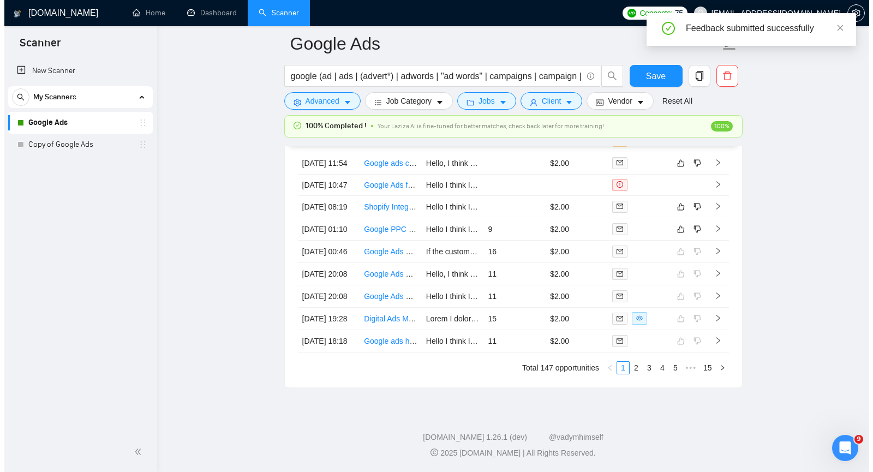
scroll to position [2756, 0]
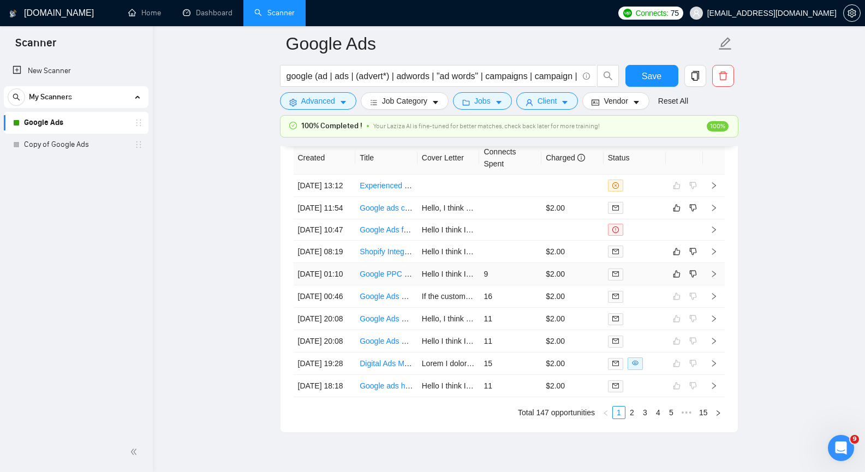
click at [715, 277] on icon "right" at bounding box center [714, 274] width 4 height 7
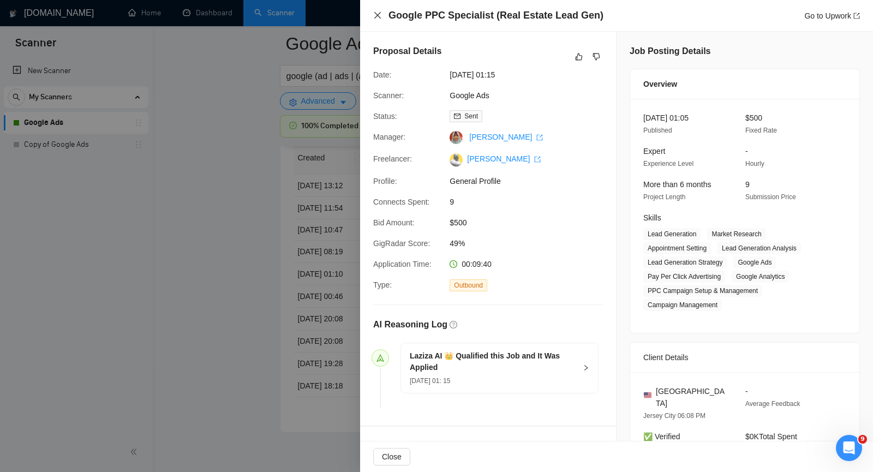
click at [379, 14] on icon "close" at bounding box center [377, 15] width 7 height 7
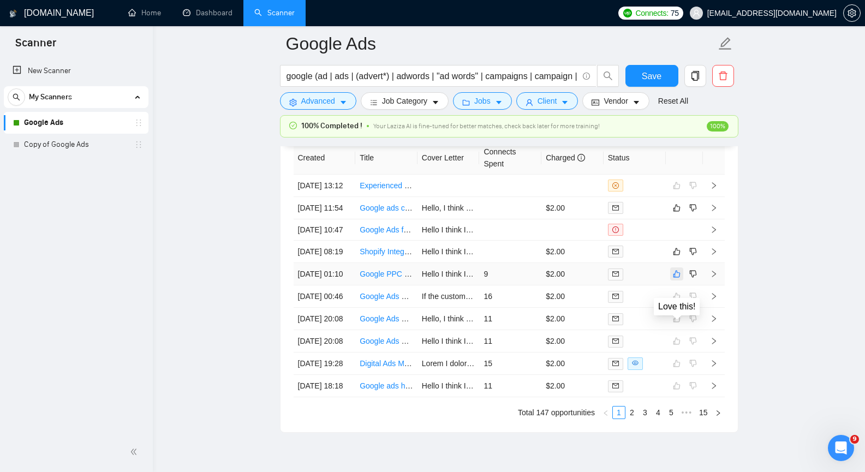
click at [674, 278] on icon "like" at bounding box center [677, 274] width 8 height 9
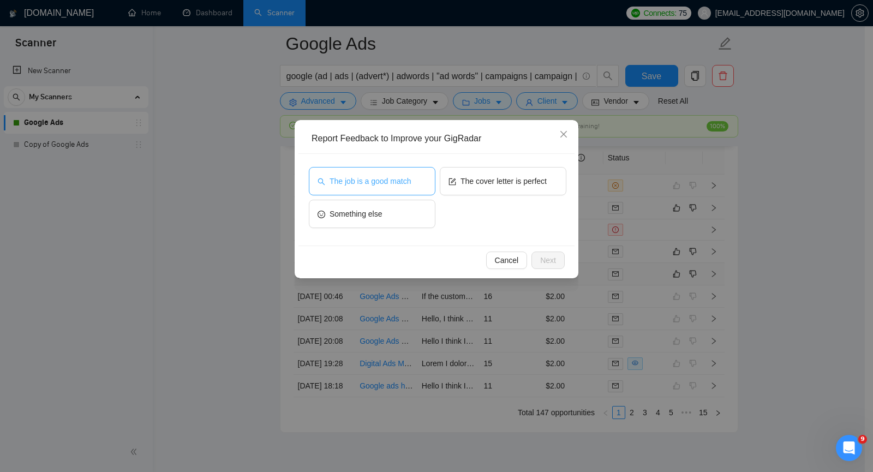
click at [393, 185] on span "The job is a good match" at bounding box center [370, 181] width 81 height 12
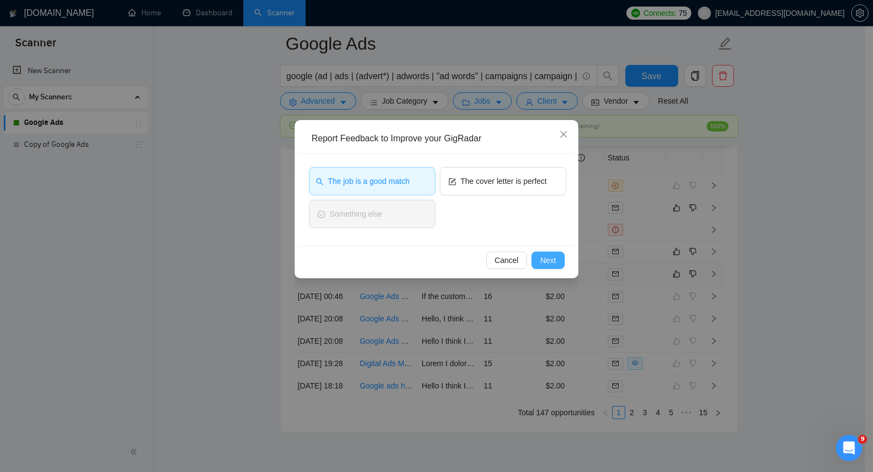
click at [555, 264] on span "Next" at bounding box center [548, 260] width 16 height 12
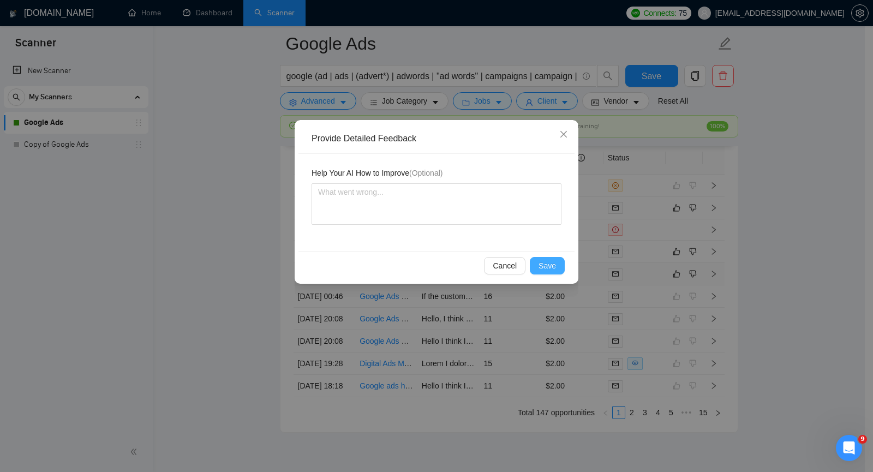
click at [555, 264] on span "Save" at bounding box center [547, 266] width 17 height 12
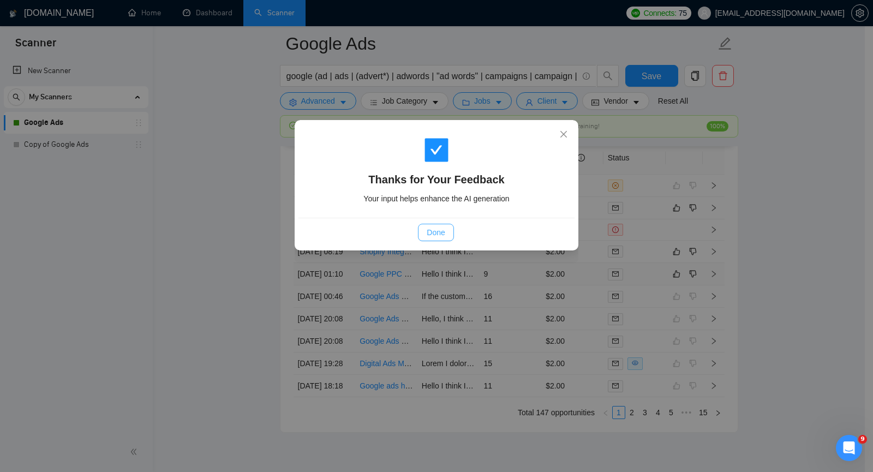
click at [436, 236] on span "Done" at bounding box center [436, 233] width 18 height 12
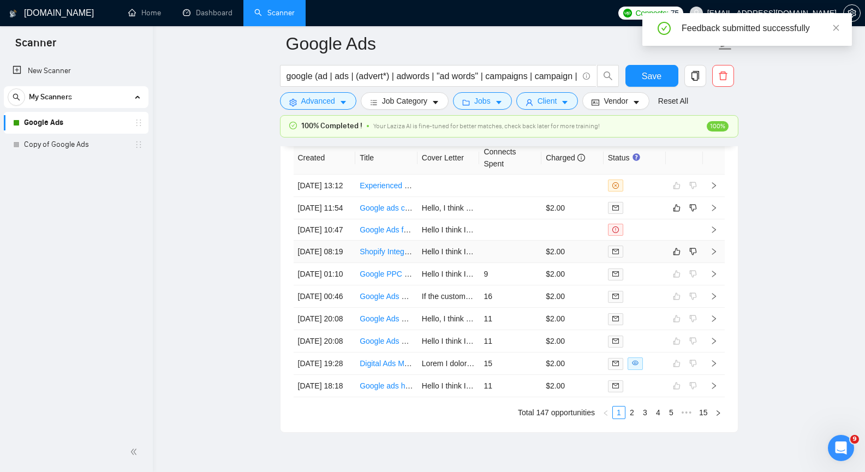
click at [715, 263] on td at bounding box center [714, 252] width 22 height 22
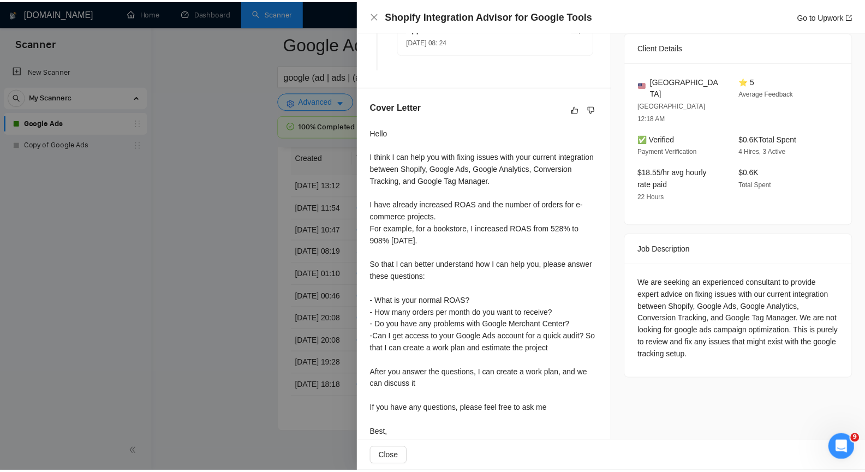
scroll to position [273, 0]
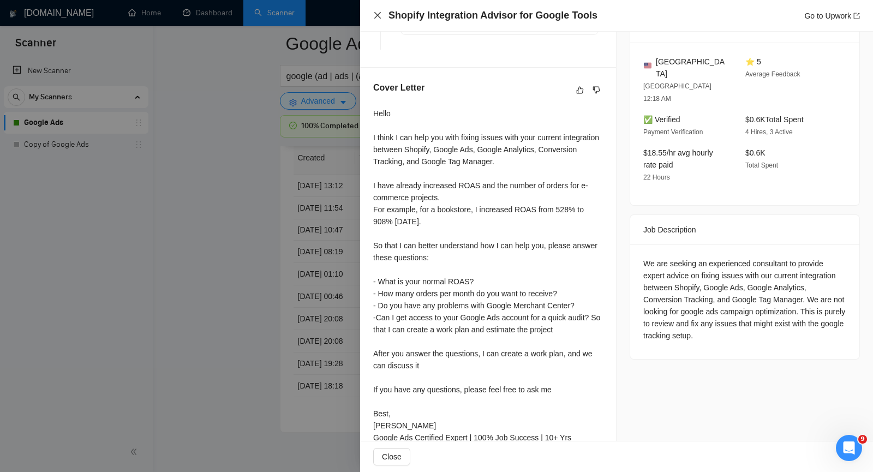
click at [380, 16] on icon "close" at bounding box center [377, 15] width 9 height 9
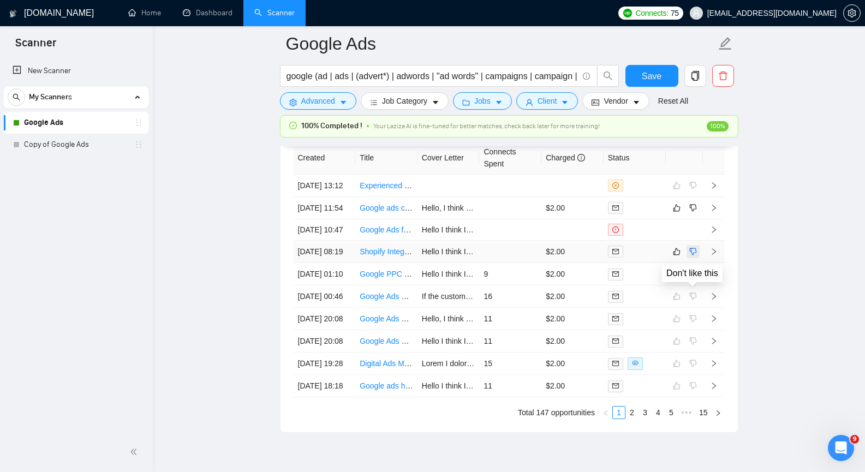
click at [691, 255] on icon "dislike" at bounding box center [692, 251] width 7 height 7
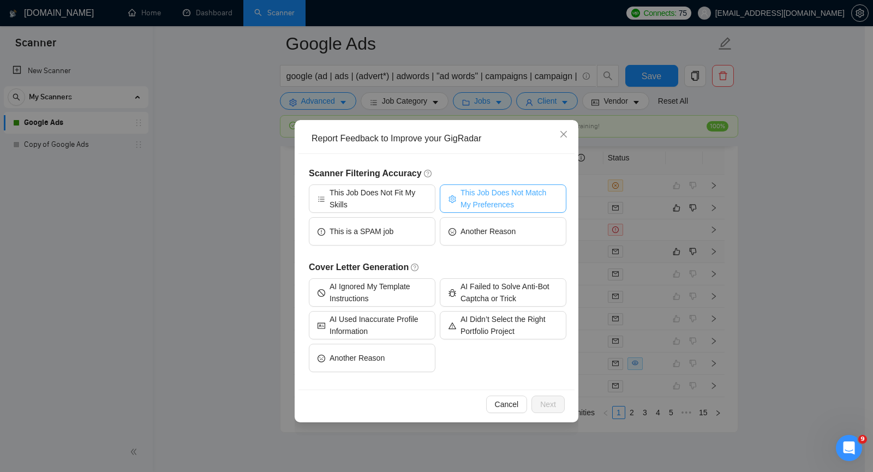
click at [495, 201] on span "This Job Does Not Match My Preferences" at bounding box center [509, 199] width 97 height 24
click at [549, 403] on span "Next" at bounding box center [548, 404] width 16 height 12
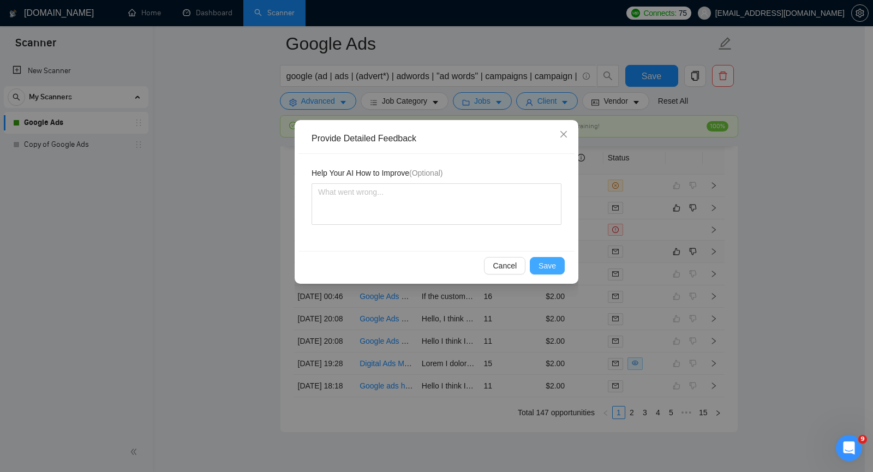
click at [551, 267] on span "Save" at bounding box center [547, 266] width 17 height 12
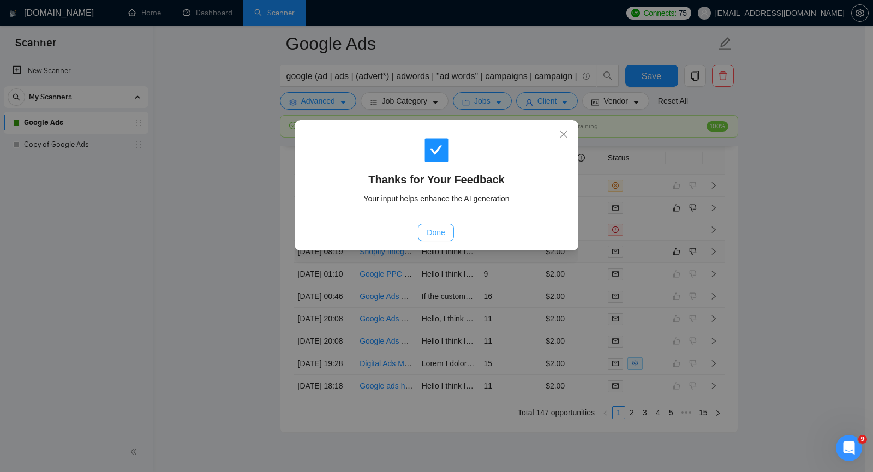
click at [433, 230] on span "Done" at bounding box center [436, 233] width 18 height 12
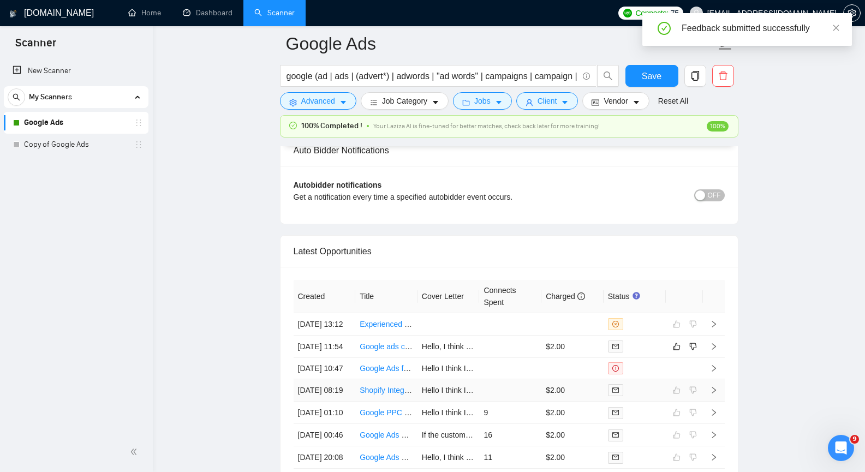
scroll to position [2592, 0]
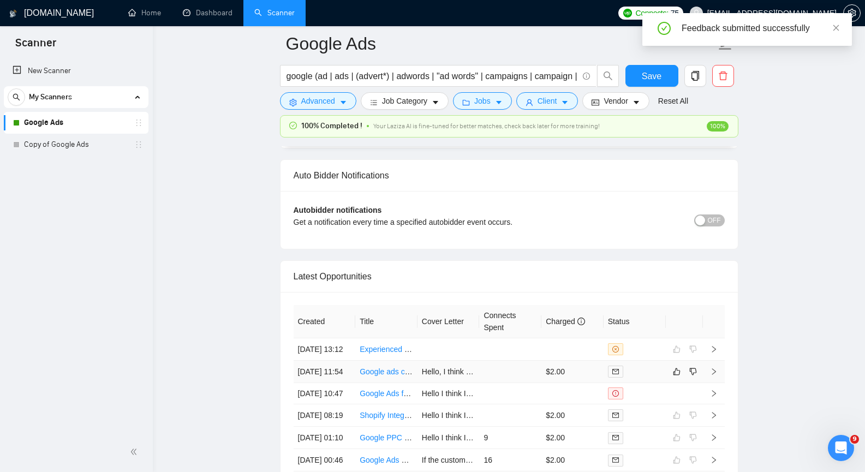
click at [716, 376] on icon "right" at bounding box center [714, 372] width 8 height 8
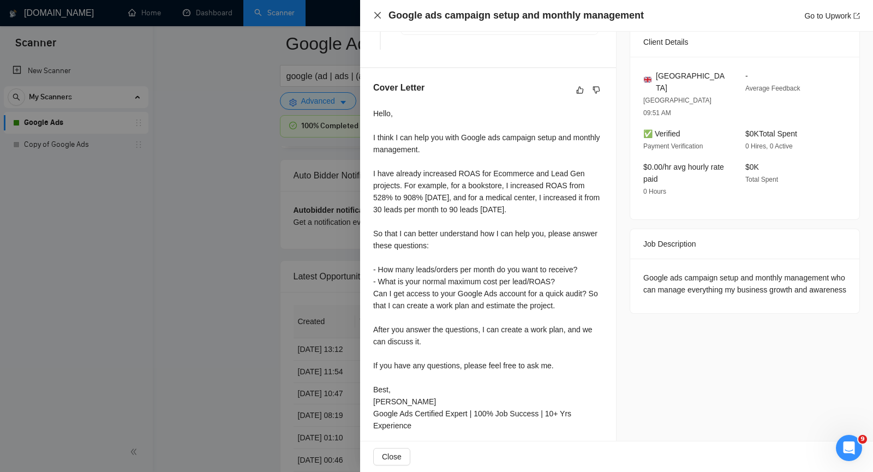
click at [376, 15] on icon "close" at bounding box center [377, 15] width 9 height 9
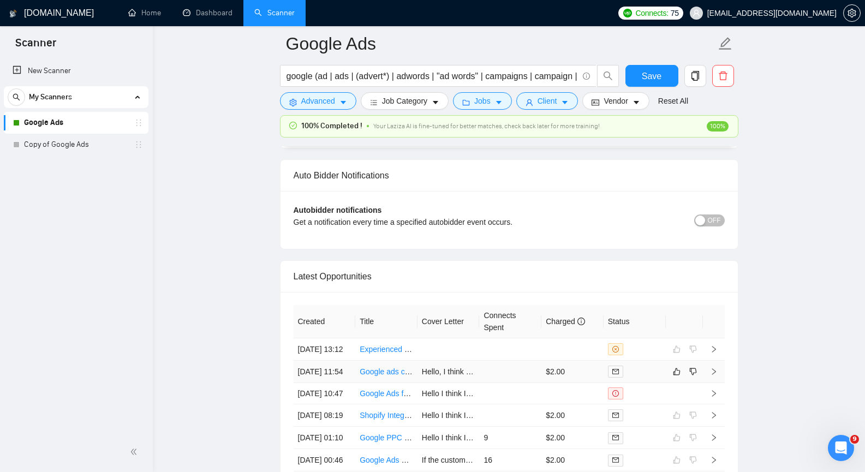
click at [713, 376] on icon "right" at bounding box center [714, 372] width 8 height 8
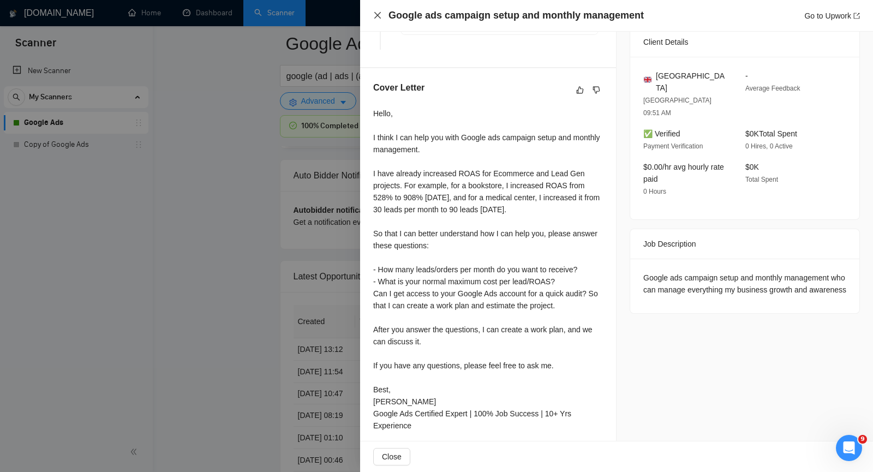
click at [379, 11] on icon "close" at bounding box center [377, 15] width 9 height 9
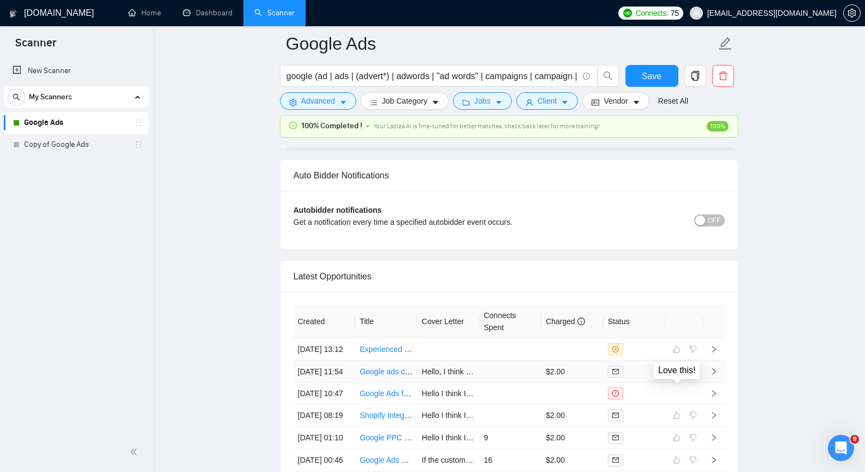
click at [677, 376] on icon "like" at bounding box center [677, 371] width 8 height 9
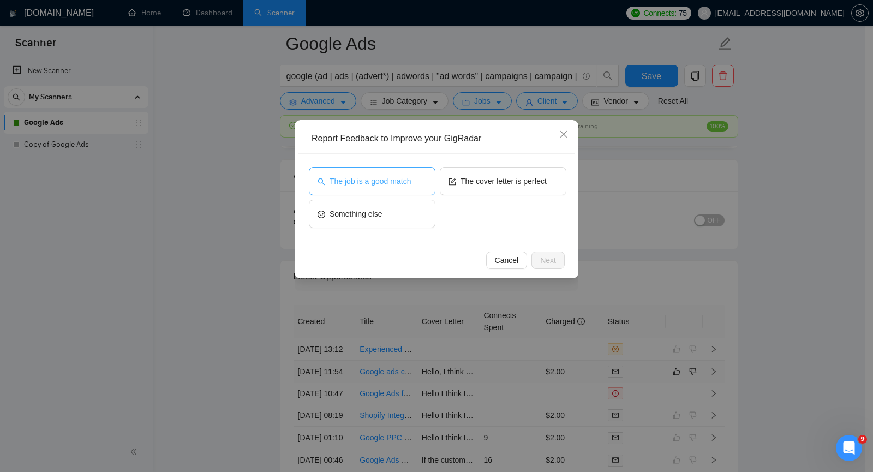
click at [345, 173] on button "The job is a good match" at bounding box center [372, 181] width 127 height 28
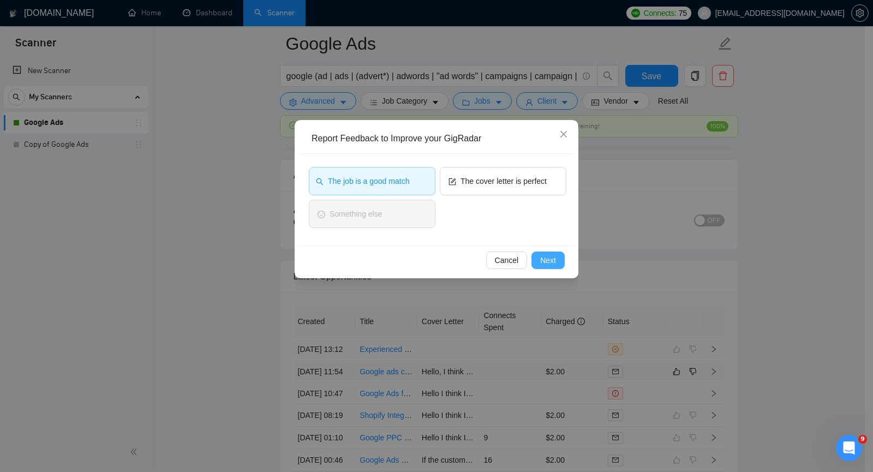
click at [546, 261] on span "Next" at bounding box center [548, 260] width 16 height 12
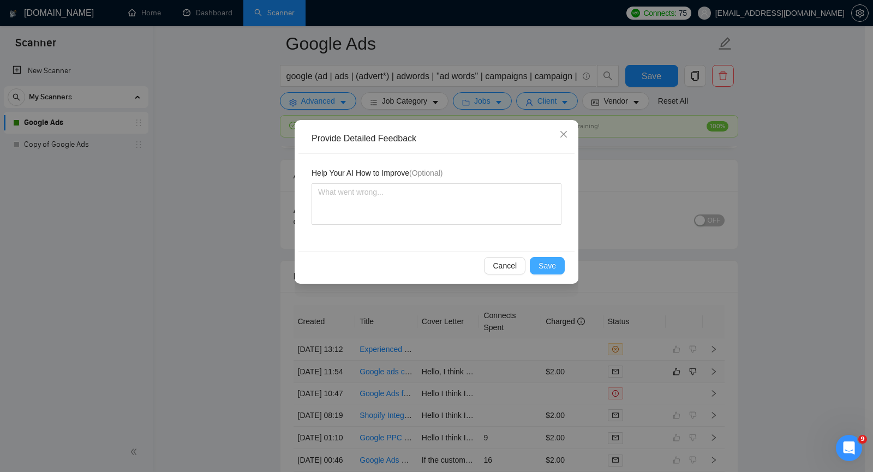
click at [546, 261] on span "Save" at bounding box center [547, 266] width 17 height 12
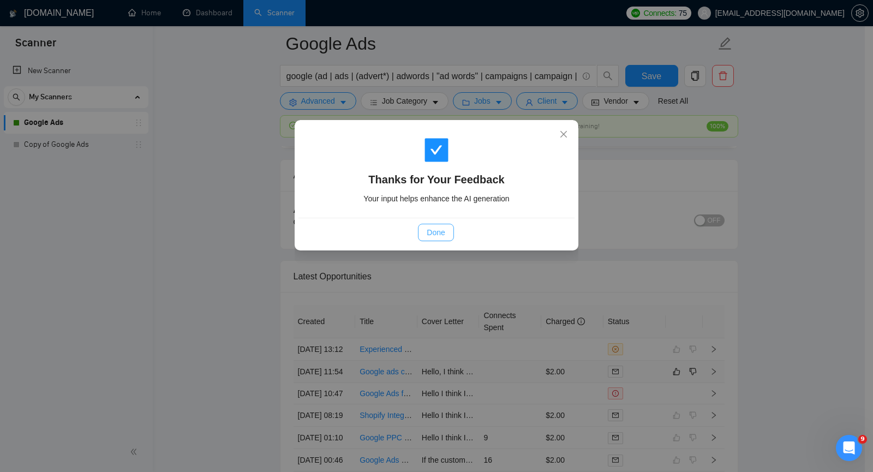
click at [445, 237] on button "Done" at bounding box center [435, 232] width 35 height 17
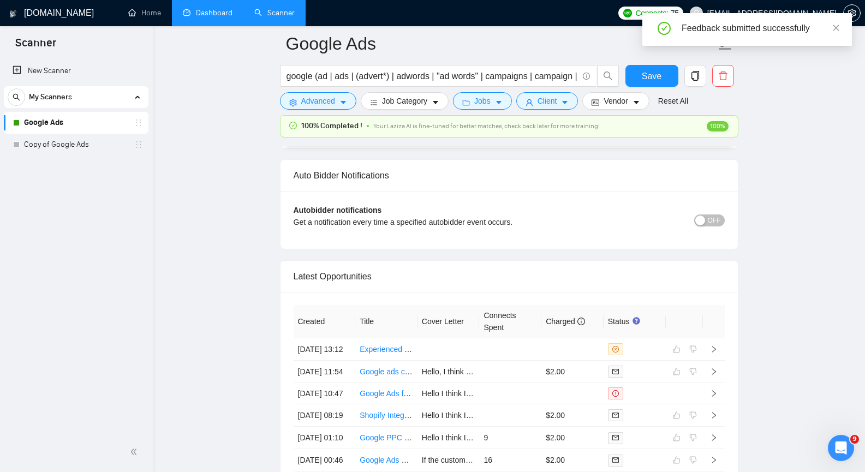
click at [208, 15] on link "Dashboard" at bounding box center [208, 12] width 50 height 9
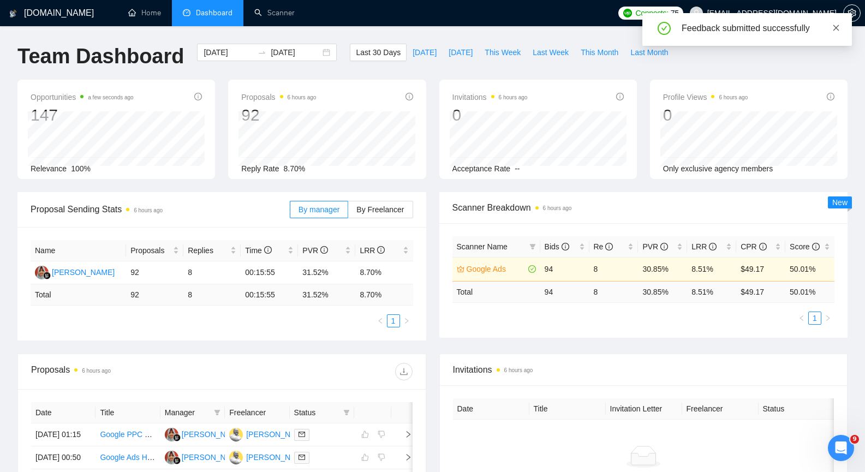
click at [837, 27] on icon "close" at bounding box center [837, 28] width 6 height 6
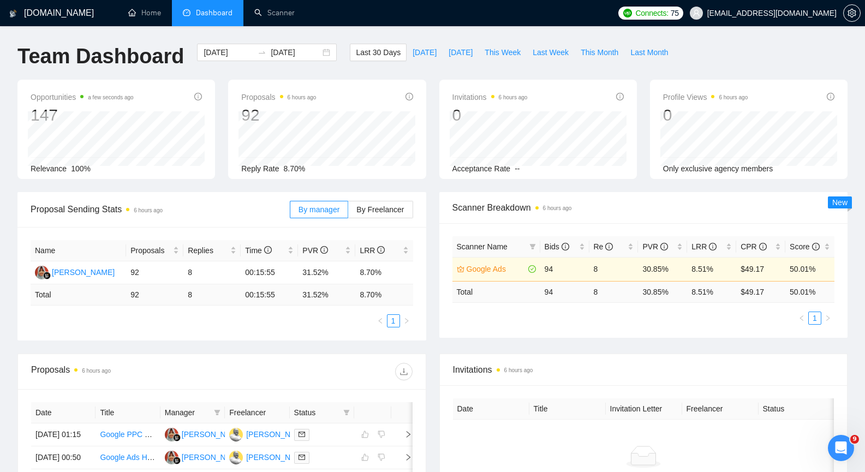
click at [566, 328] on div "Scanner Name Bids Re PVR LRR CPR Score Google Ads 94 8 30.85% 8.51% $49.17 50.0…" at bounding box center [643, 280] width 409 height 115
click at [567, 441] on div "No data" at bounding box center [644, 465] width 382 height 91
click at [284, 9] on link "Scanner" at bounding box center [274, 12] width 40 height 9
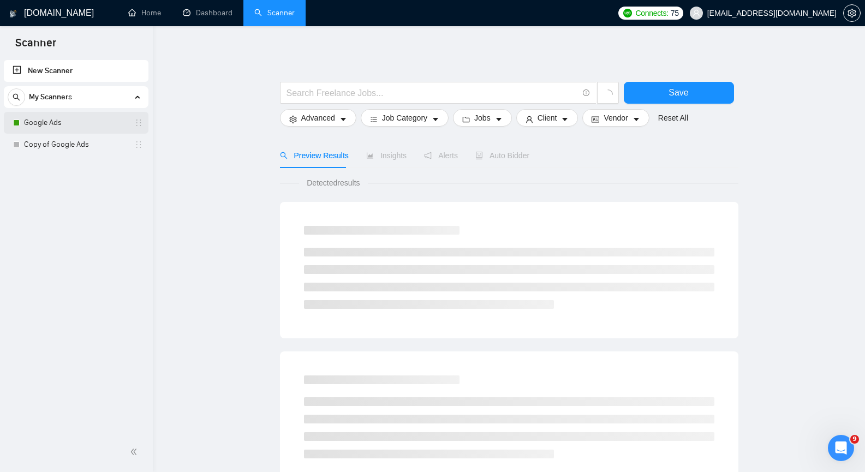
click at [58, 122] on link "Google Ads" at bounding box center [76, 123] width 104 height 22
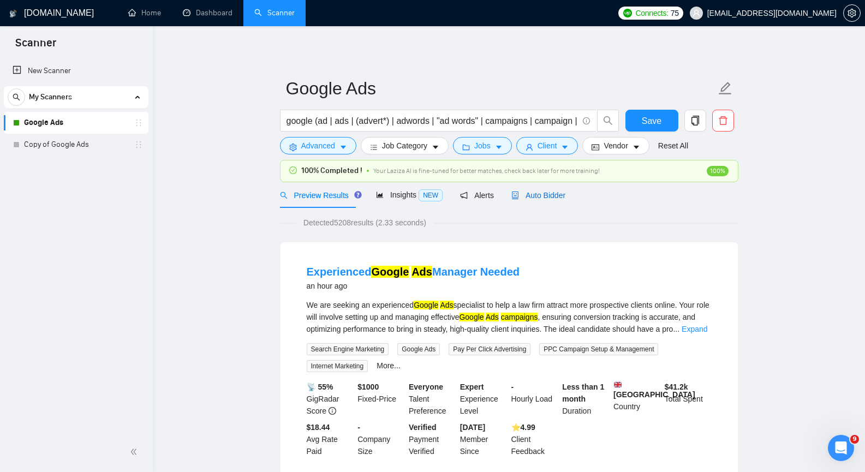
click at [530, 197] on span "Auto Bidder" at bounding box center [538, 195] width 54 height 9
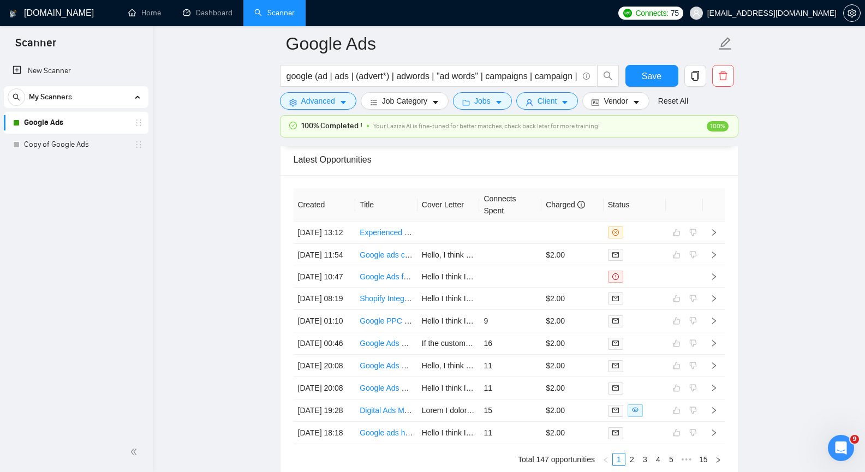
scroll to position [2729, 0]
